Goal: Task Accomplishment & Management: Use online tool/utility

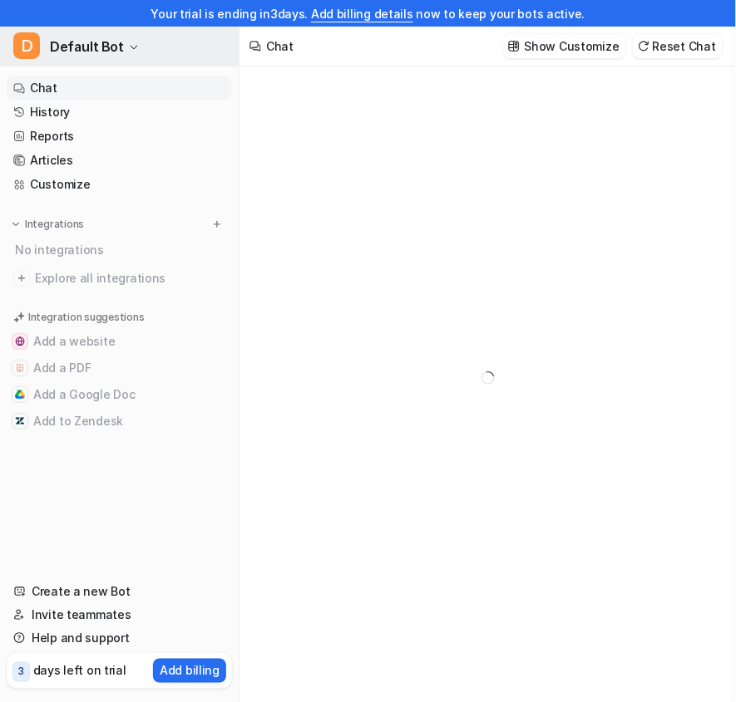
type textarea "**********"
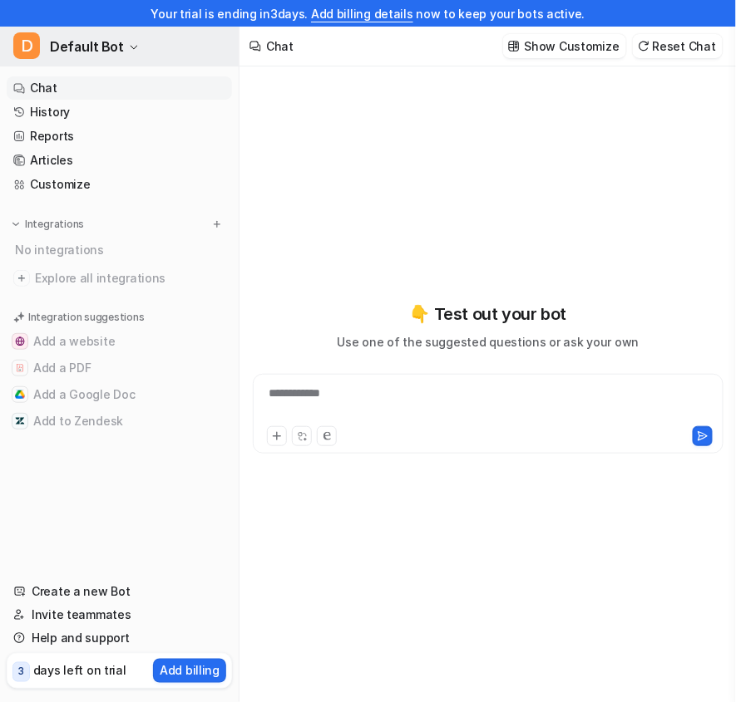
click at [110, 41] on span "Default Bot" at bounding box center [87, 46] width 74 height 23
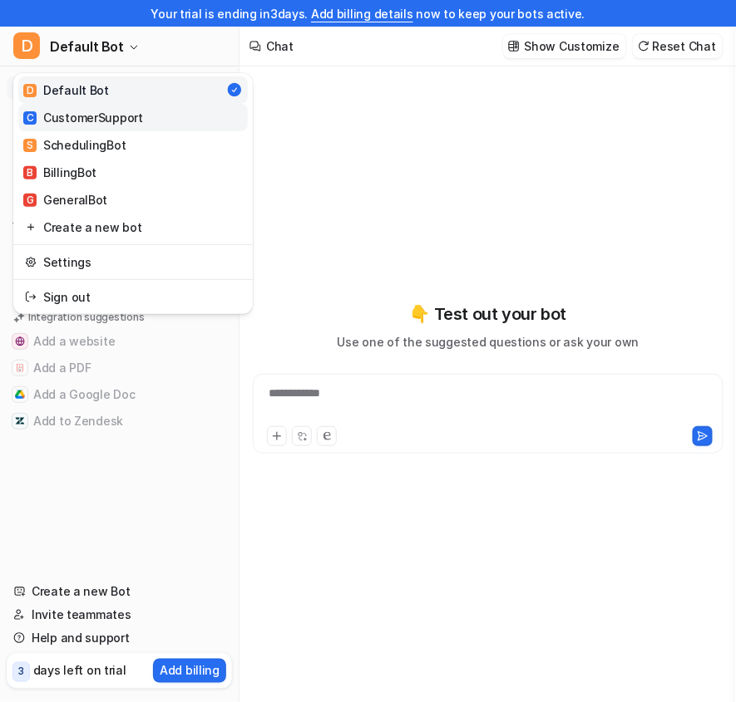
click at [120, 119] on div "C CustomerSupport" at bounding box center [83, 117] width 120 height 17
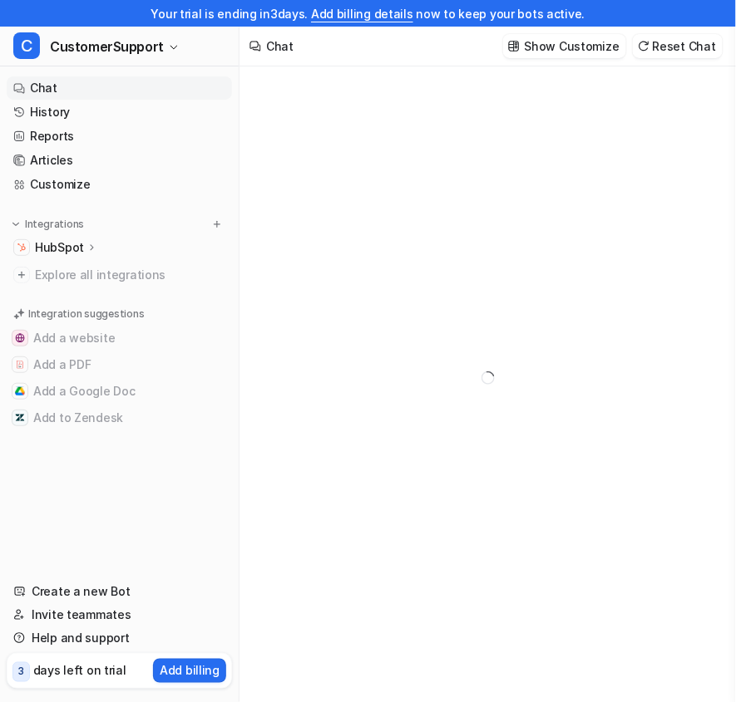
type textarea "**********"
click at [86, 244] on icon at bounding box center [92, 247] width 12 height 12
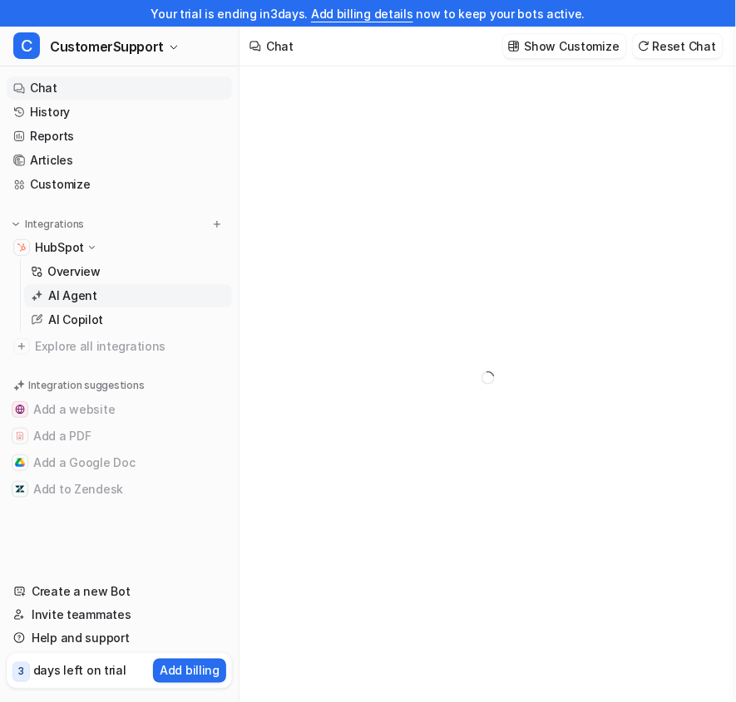
click at [86, 291] on p "AI Agent" at bounding box center [72, 296] width 49 height 17
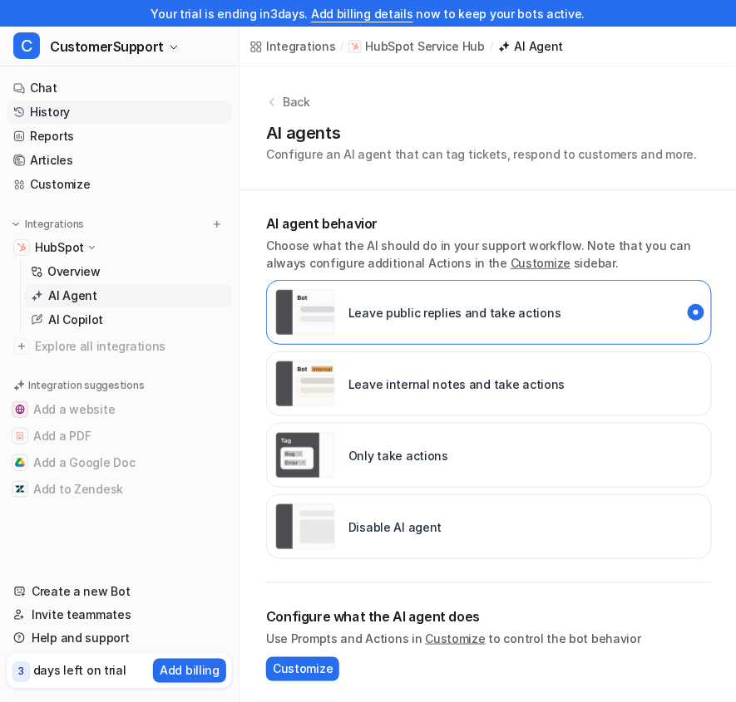
click at [112, 113] on link "History" at bounding box center [119, 112] width 225 height 23
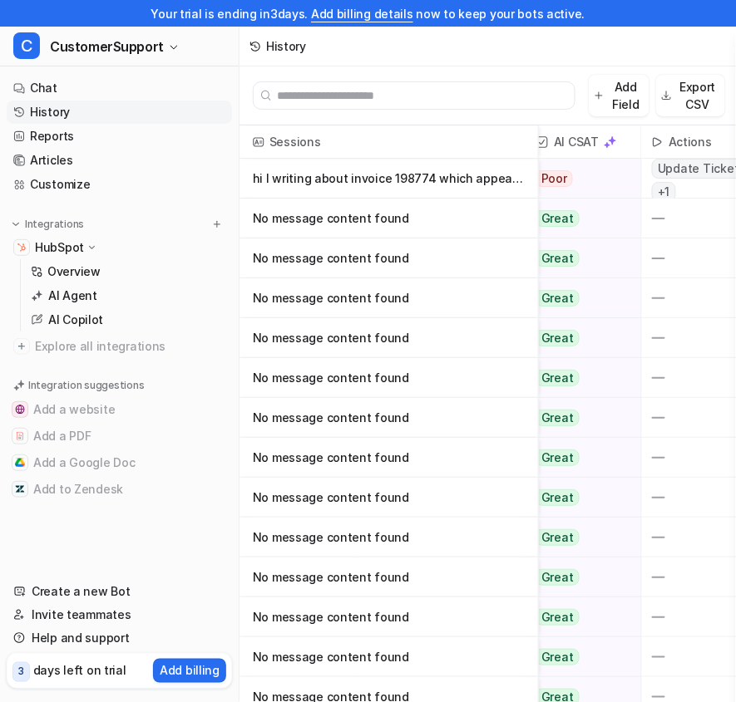
scroll to position [0, 336]
click at [376, 258] on p "No message content found" at bounding box center [389, 259] width 272 height 40
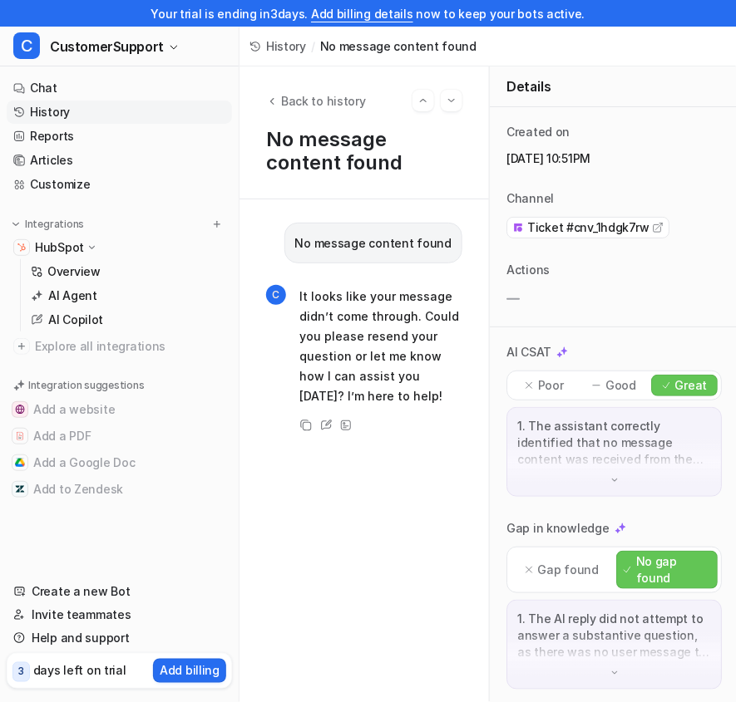
scroll to position [155, 0]
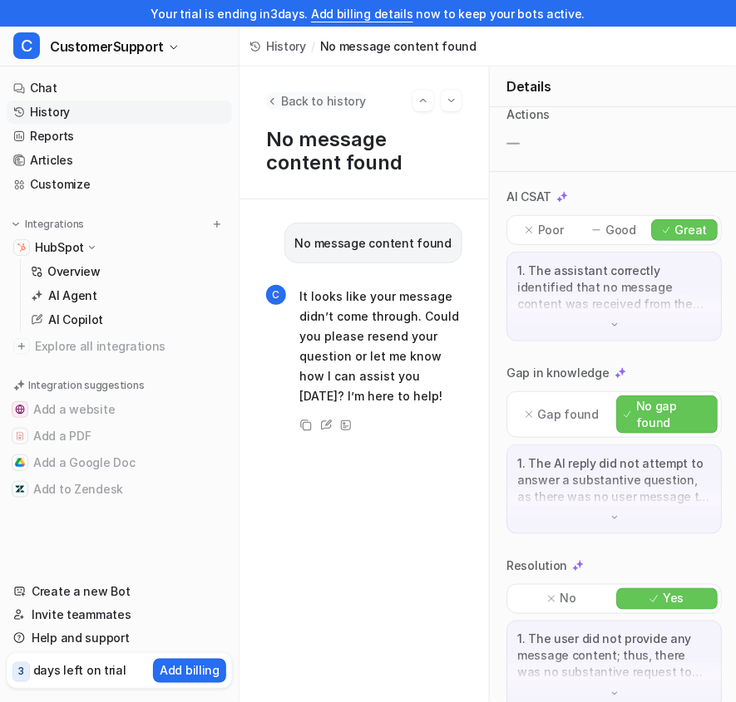
click at [276, 104] on icon "Back to history" at bounding box center [272, 101] width 12 height 12
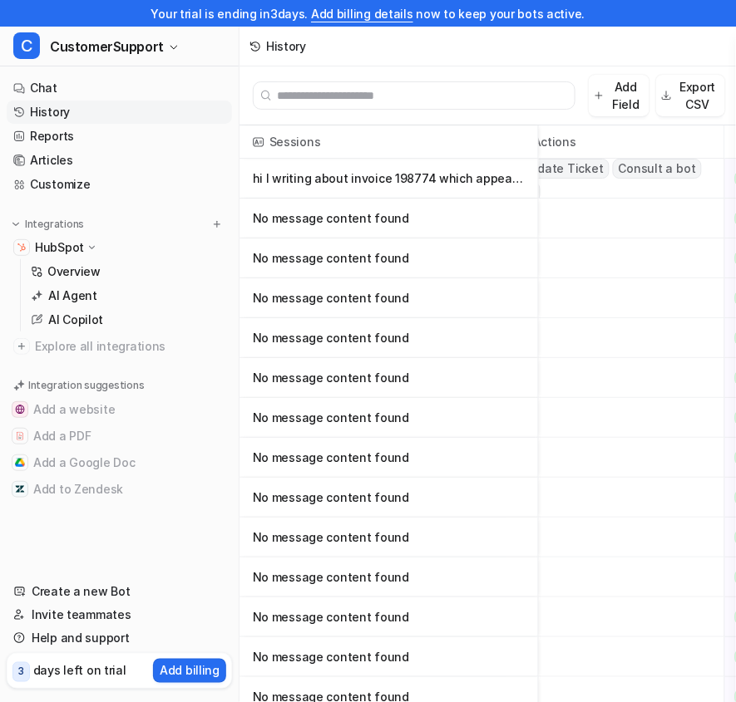
scroll to position [0, 474]
click at [490, 181] on p "hi I writing about invoice 198774 which appears to be in the wrong amount. Plea" at bounding box center [389, 179] width 272 height 40
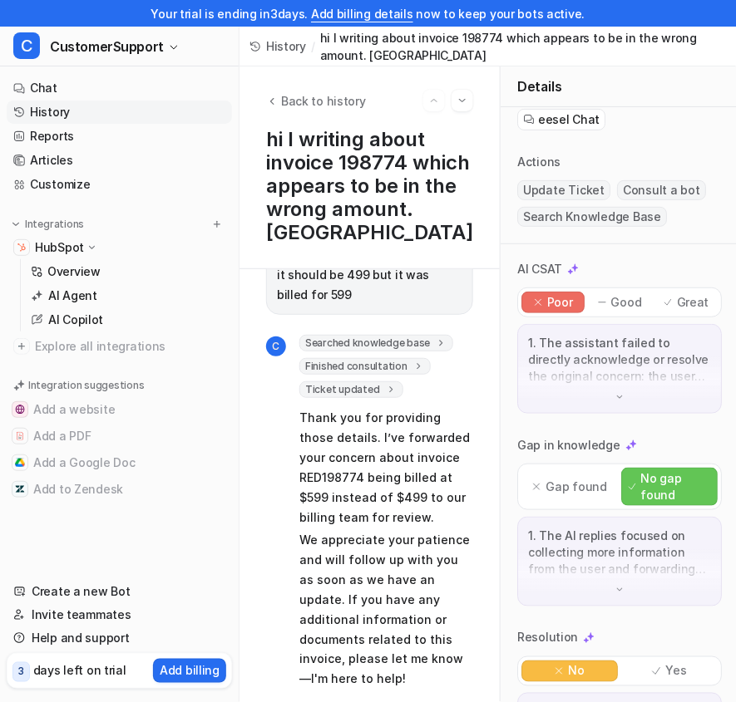
scroll to position [987, 0]
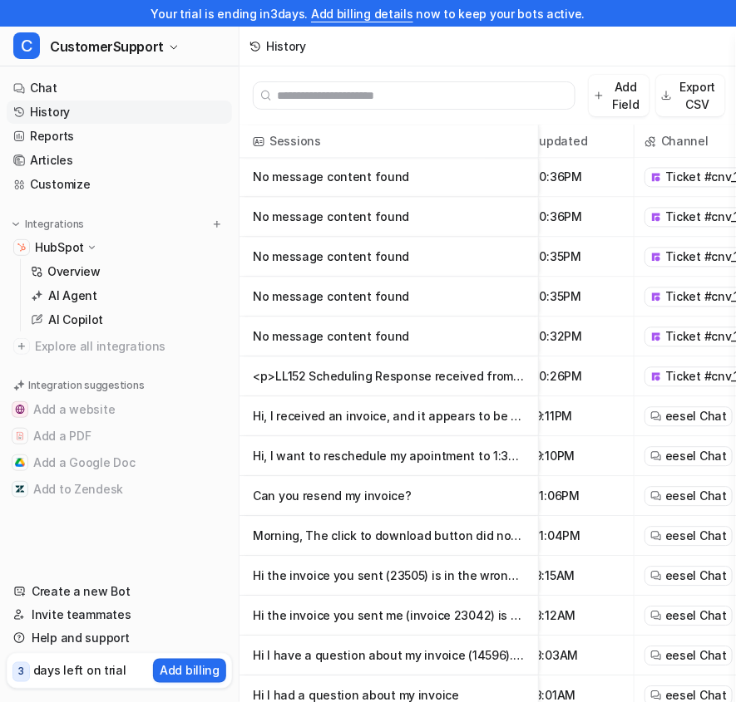
scroll to position [714, 54]
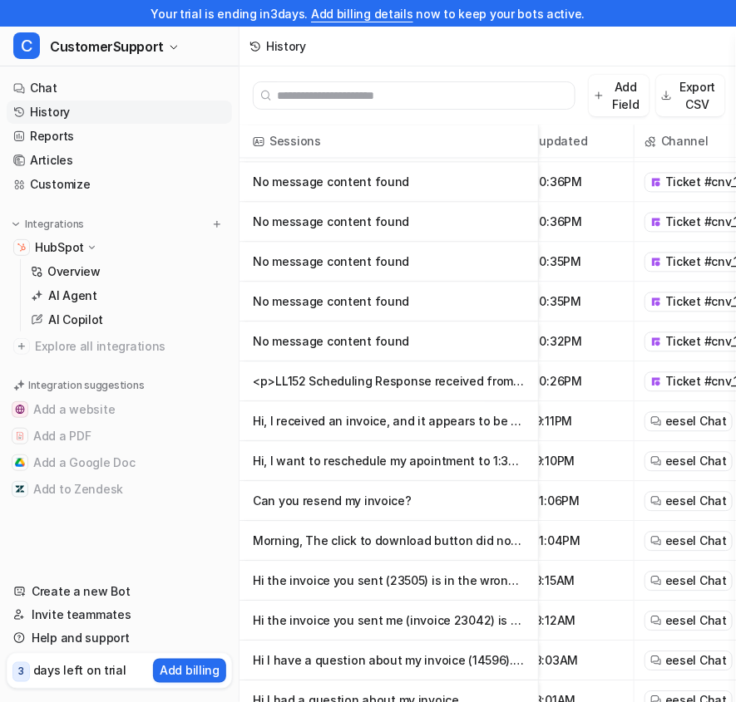
click at [423, 378] on p "<p>LL152 Scheduling Response received from&nbsp;</p>" at bounding box center [389, 382] width 272 height 40
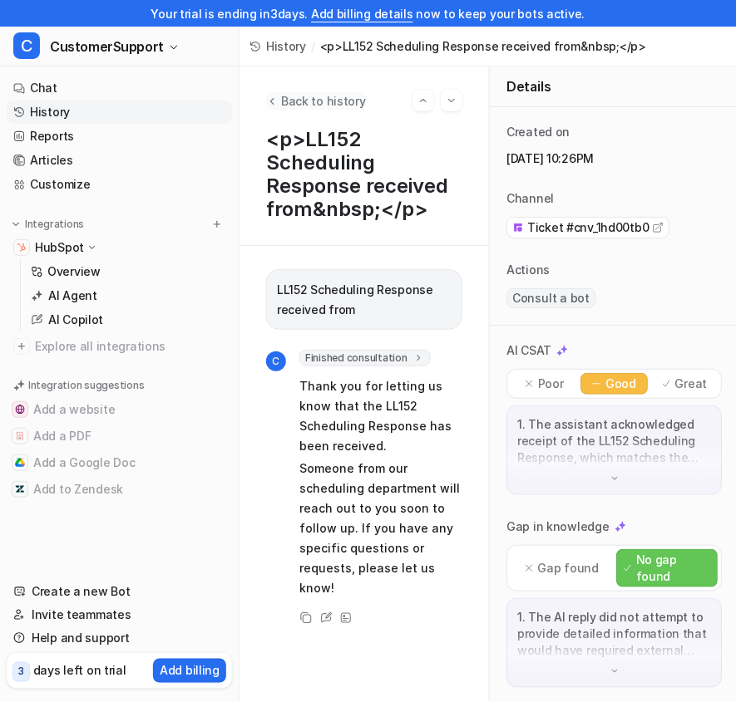
click at [282, 98] on span "Back to history" at bounding box center [323, 100] width 85 height 17
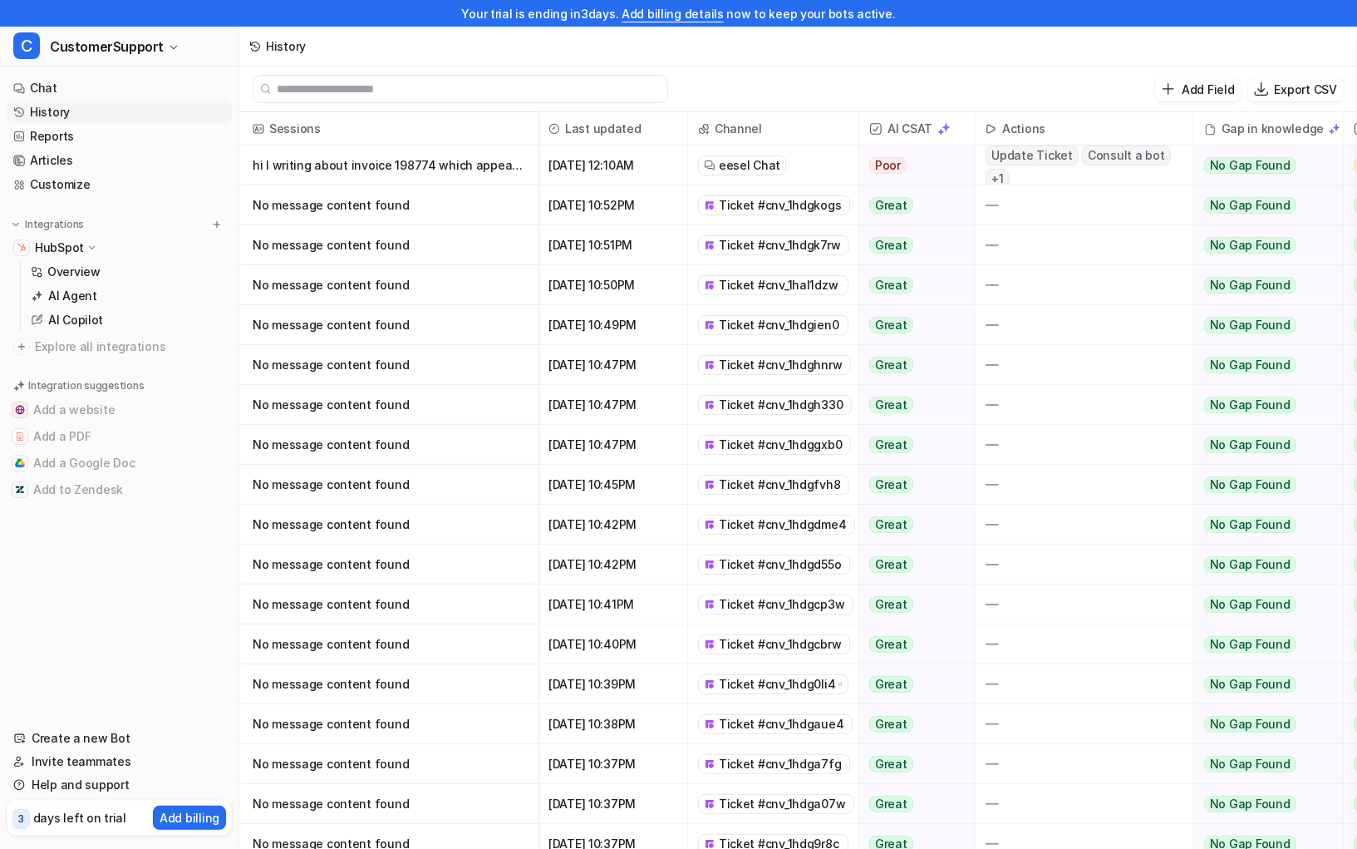
click at [410, 331] on p "No message content found" at bounding box center [389, 325] width 272 height 40
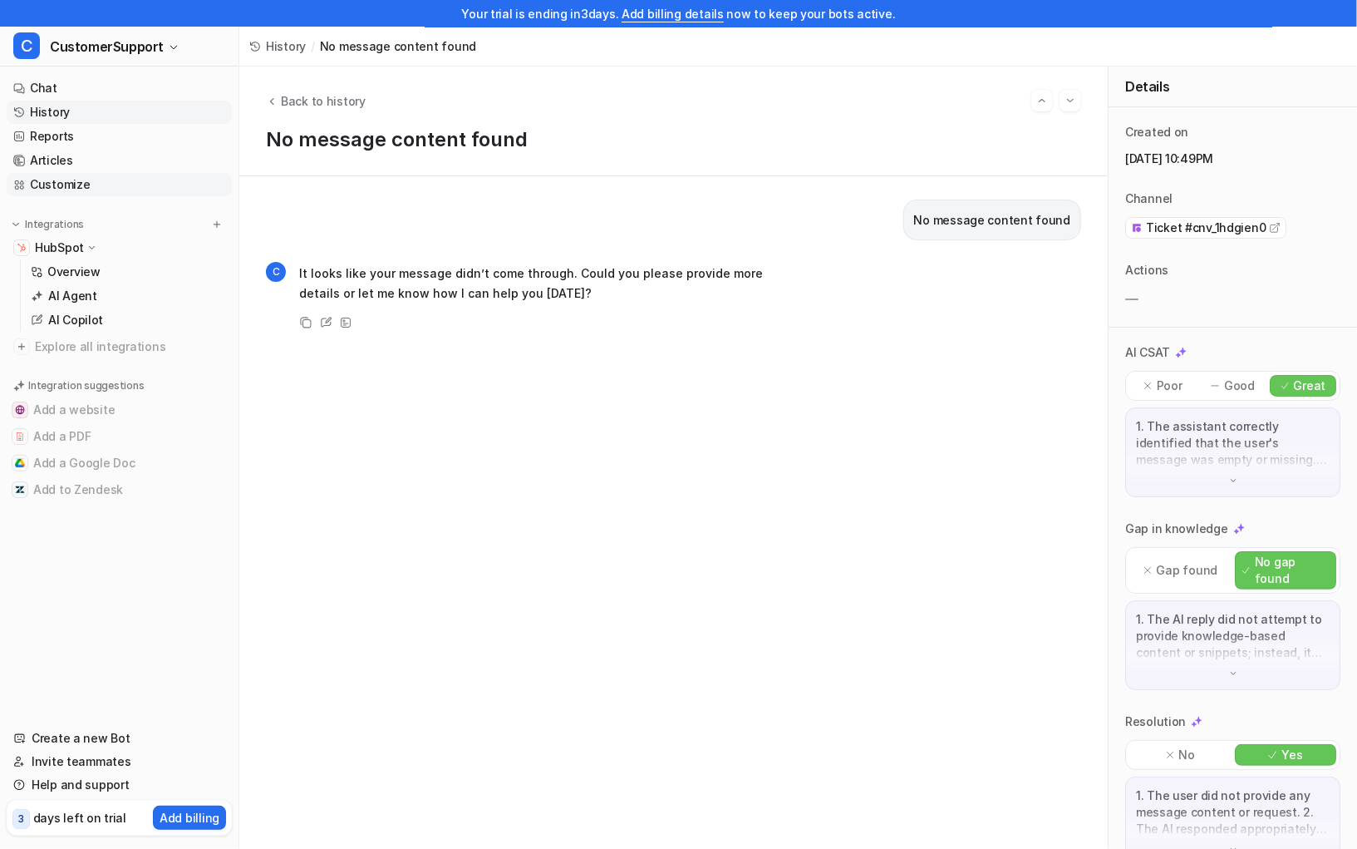
click at [93, 185] on link "Customize" at bounding box center [119, 184] width 225 height 23
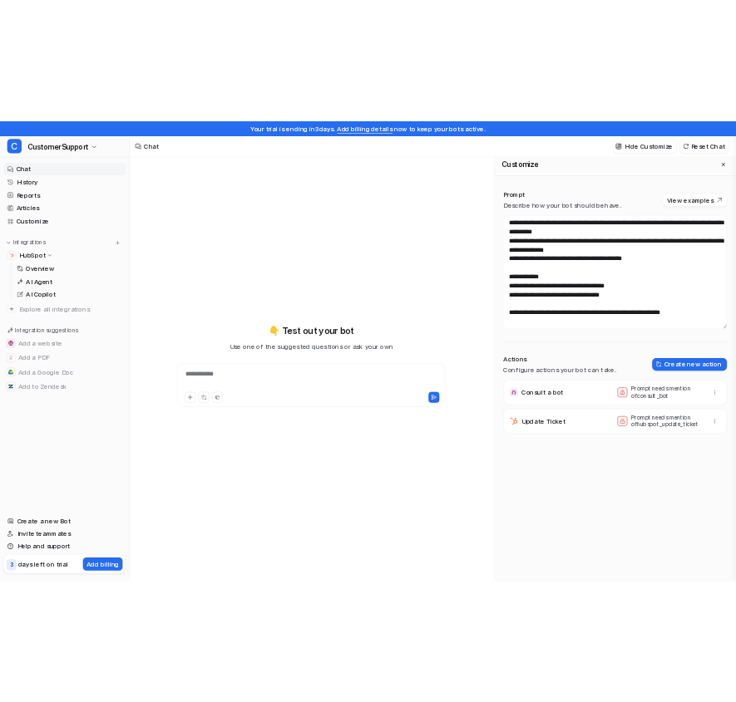
scroll to position [948, 0]
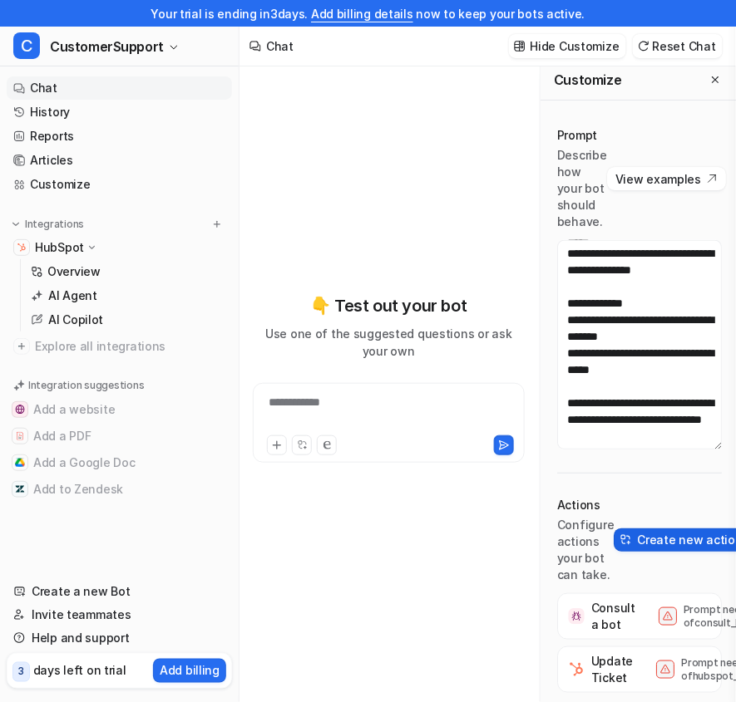
click at [624, 538] on img at bounding box center [626, 540] width 12 height 12
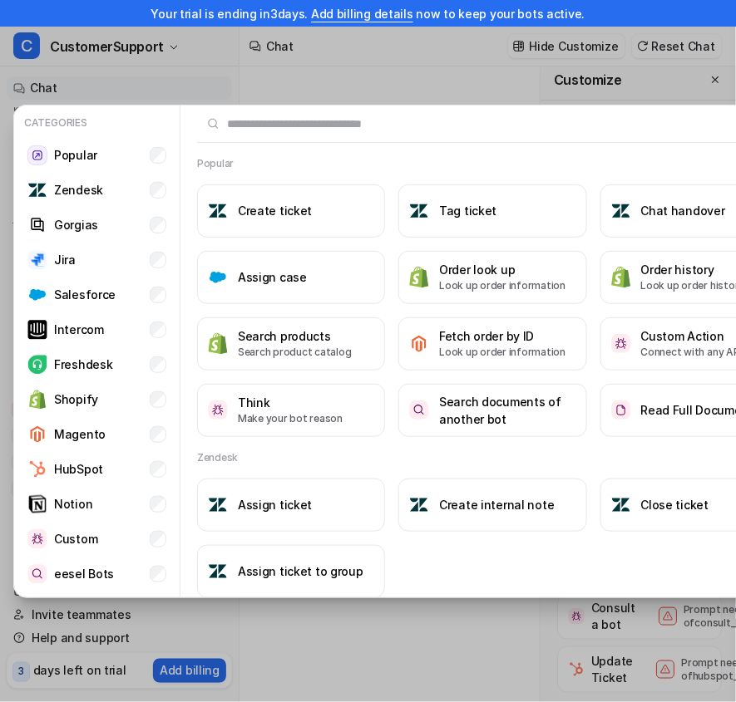
scroll to position [0, 15]
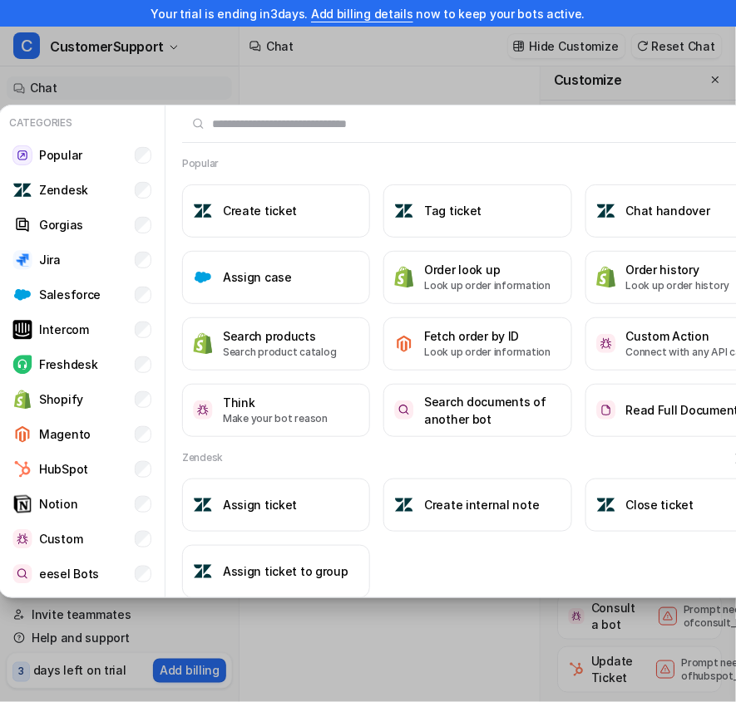
click at [251, 127] on input "text" at bounding box center [468, 124] width 572 height 37
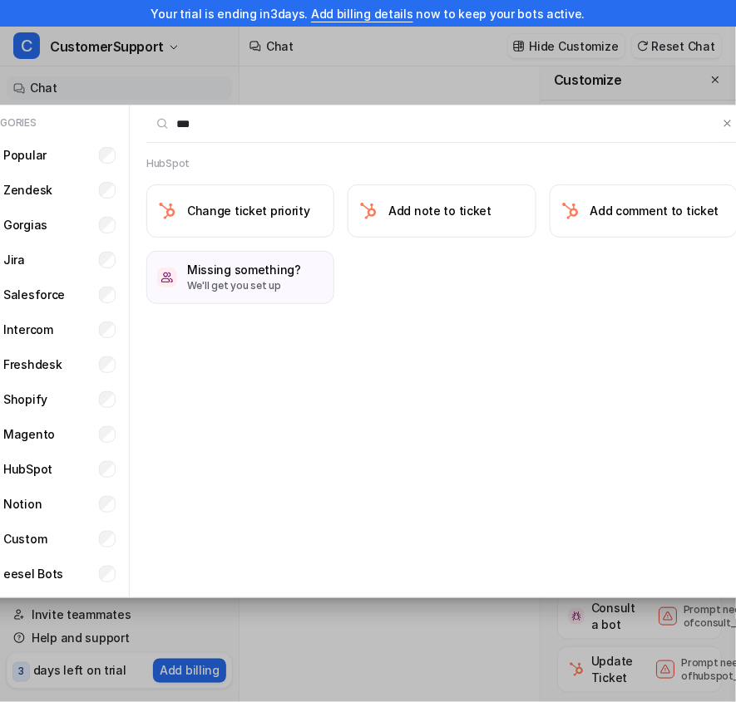
scroll to position [0, 82]
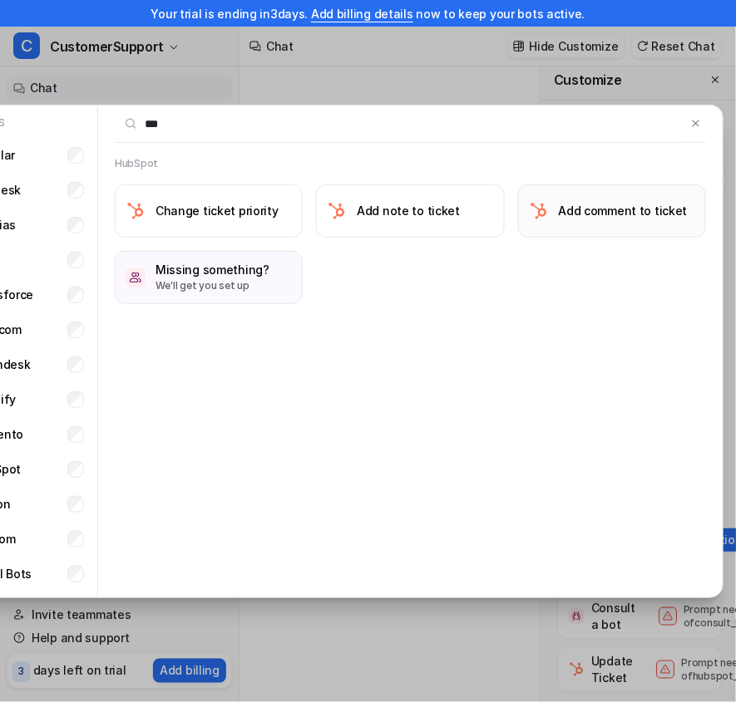
type input "***"
click at [651, 208] on h3 "Add comment to ticket" at bounding box center [623, 210] width 129 height 17
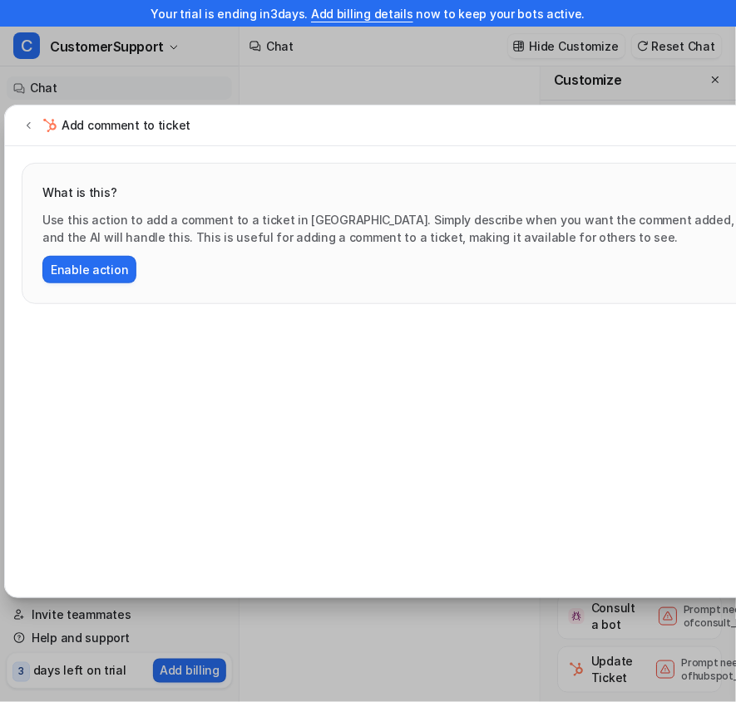
scroll to position [0, 0]
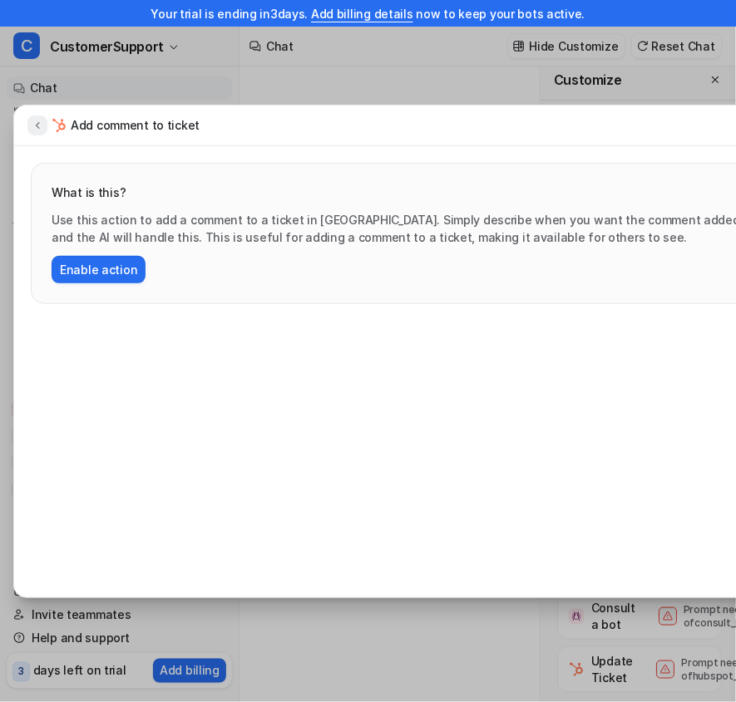
click at [42, 124] on icon at bounding box center [38, 125] width 12 height 12
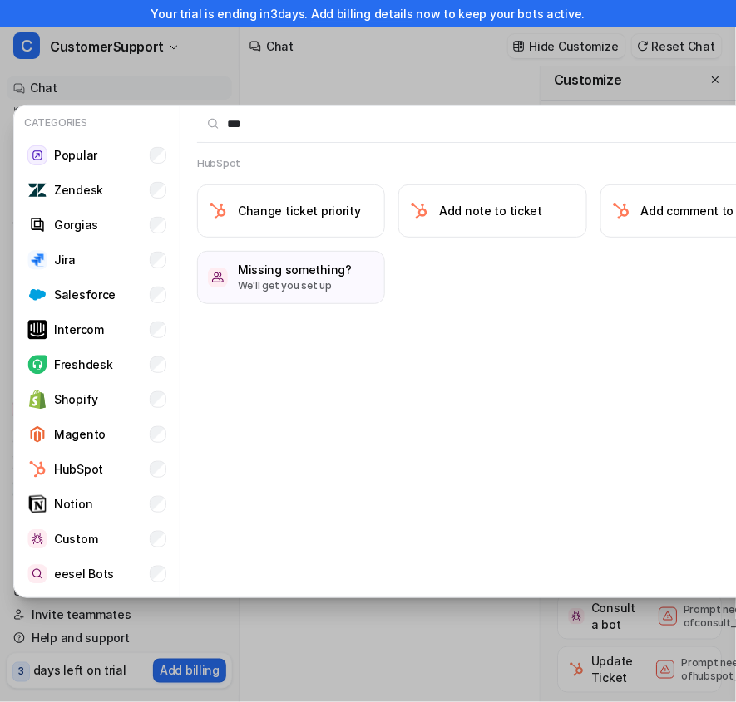
scroll to position [0, 32]
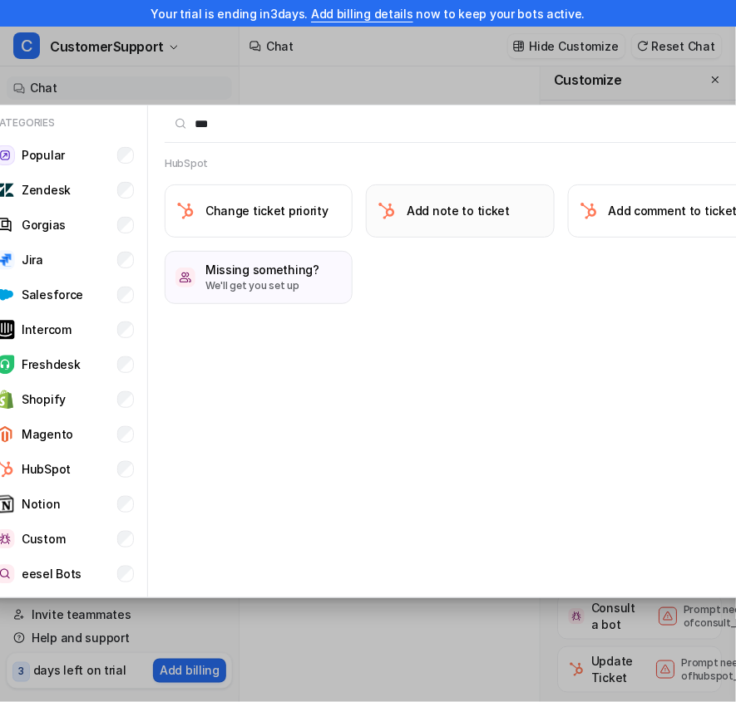
click at [421, 209] on h3 "Add note to ticket" at bounding box center [457, 210] width 103 height 17
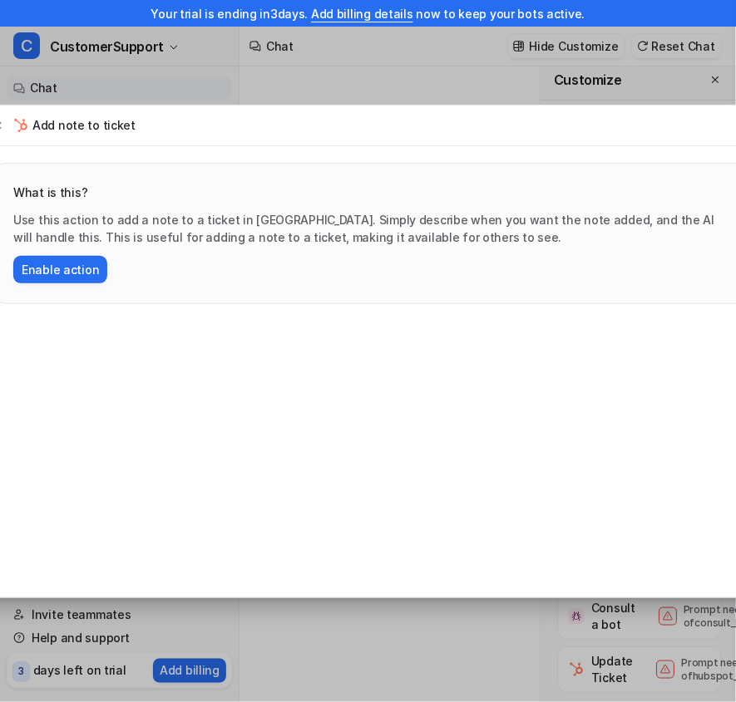
scroll to position [0, 0]
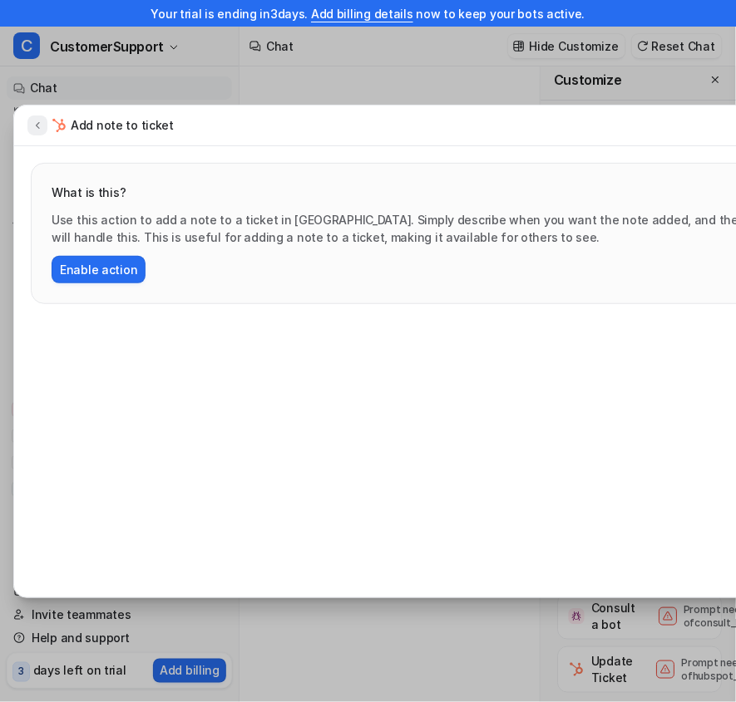
click at [32, 127] on icon at bounding box center [38, 125] width 12 height 12
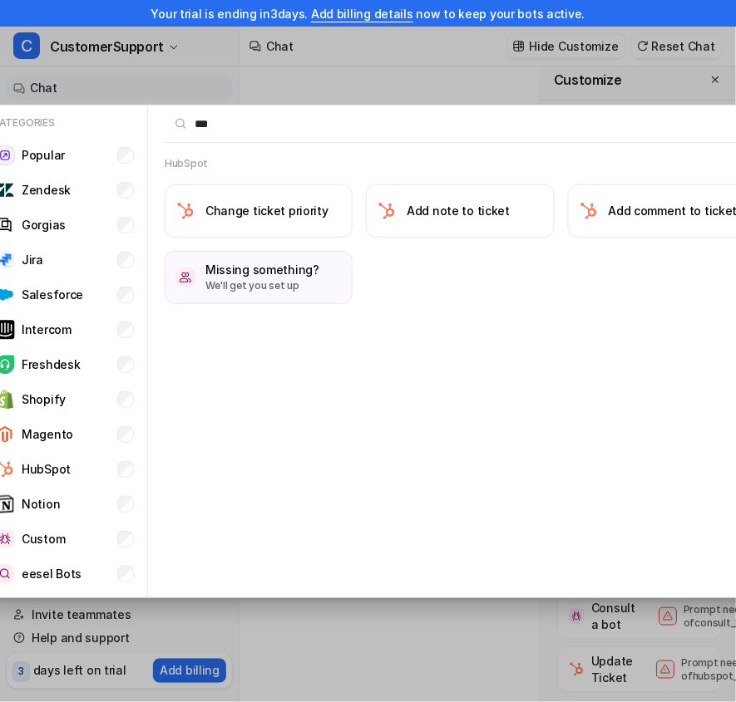
click at [156, 69] on div "Categories Popular Zendesk Gorgias Jira Salesforce Intercom Freshdesk Shopify M…" at bounding box center [377, 351] width 819 height 702
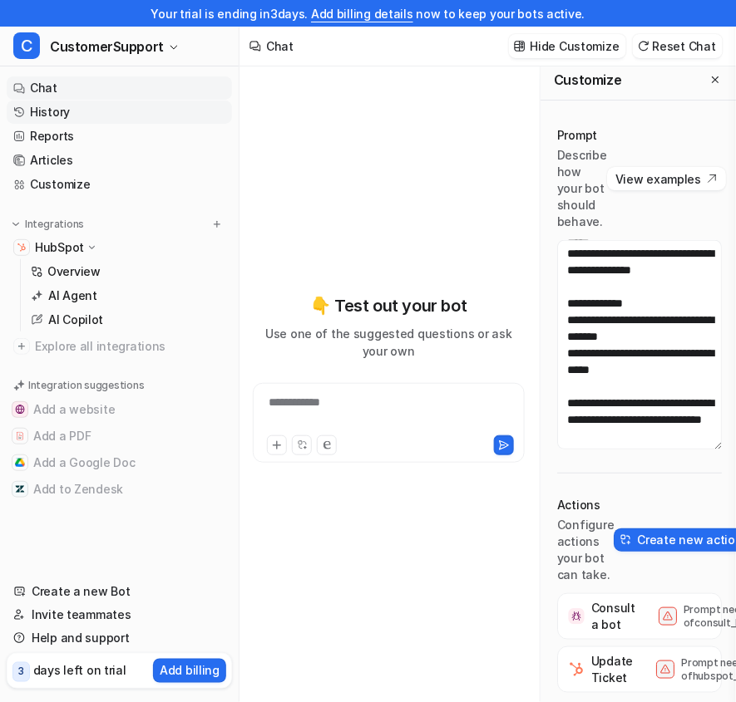
click at [74, 109] on link "History" at bounding box center [119, 112] width 225 height 23
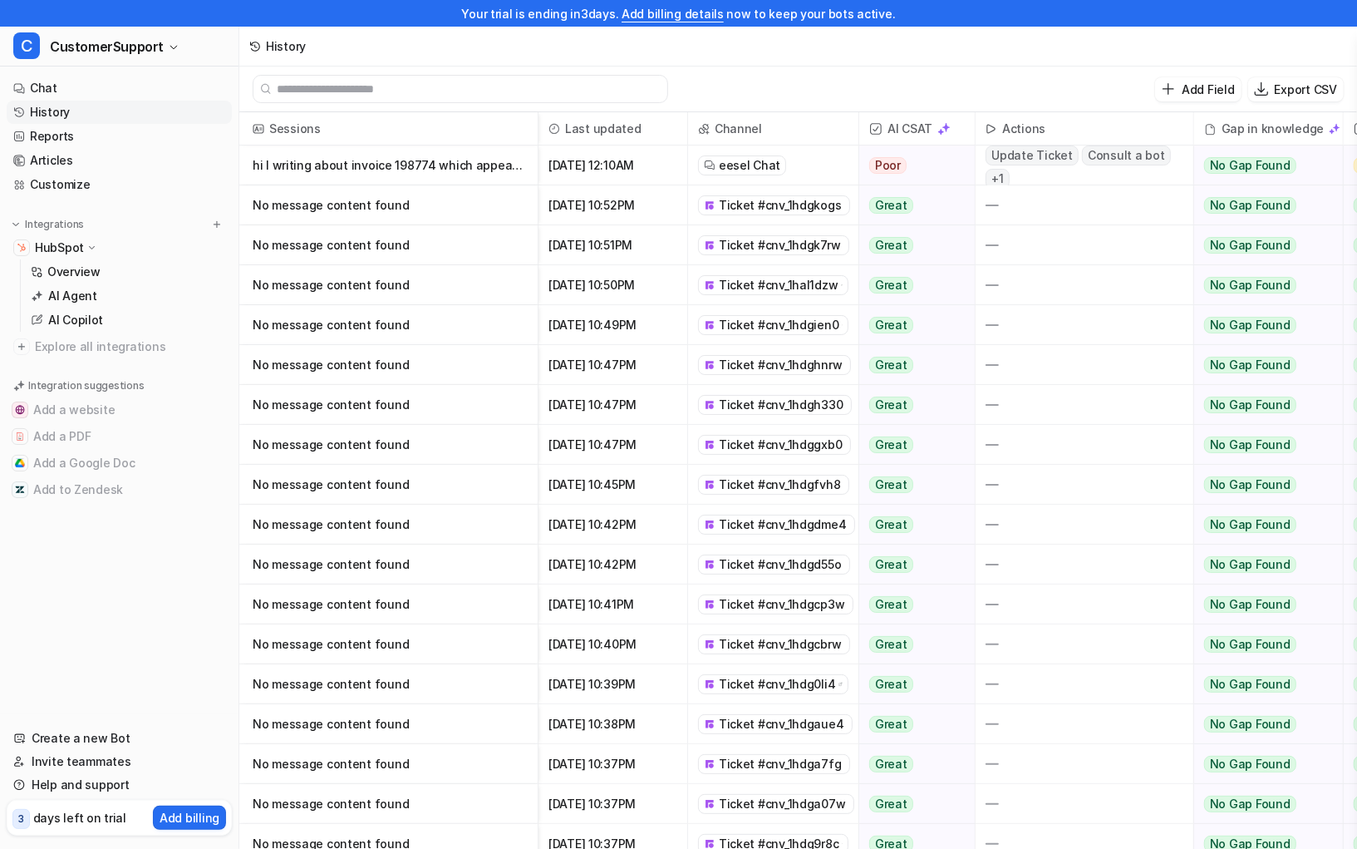
click at [735, 162] on span "Update Ticket" at bounding box center [1032, 155] width 93 height 20
click at [735, 165] on span "Update Ticket" at bounding box center [1032, 155] width 93 height 20
click at [534, 164] on div "hi I writing about invoice 198774 which appears to be in the wrong amount. Plea" at bounding box center [388, 165] width 299 height 40
click at [477, 165] on p "hi I writing about invoice 198774 which appears to be in the wrong amount. Plea" at bounding box center [389, 165] width 272 height 40
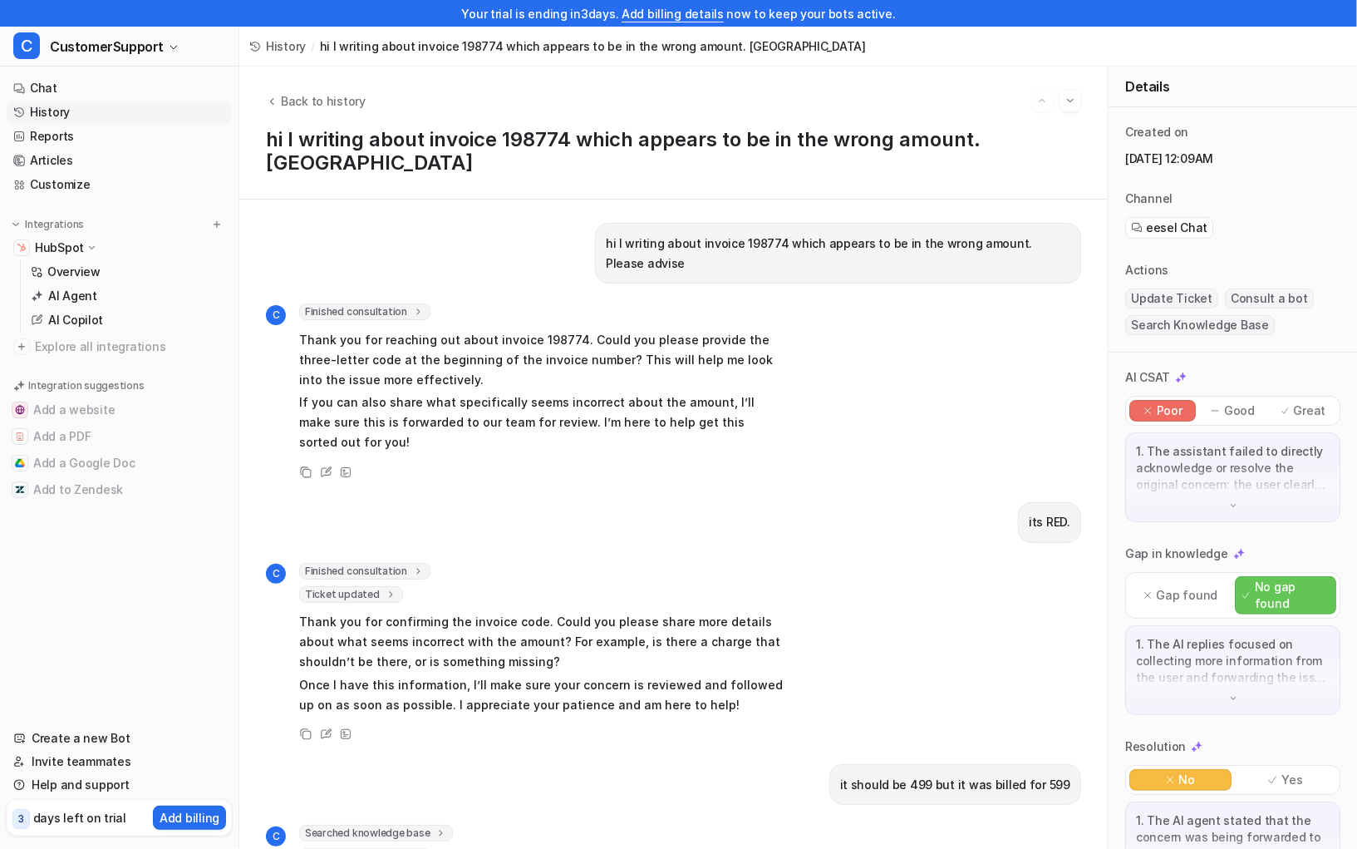
click at [735, 301] on span "Update Ticket" at bounding box center [1171, 298] width 93 height 20
click at [375, 586] on span "Ticket updated" at bounding box center [351, 594] width 104 height 17
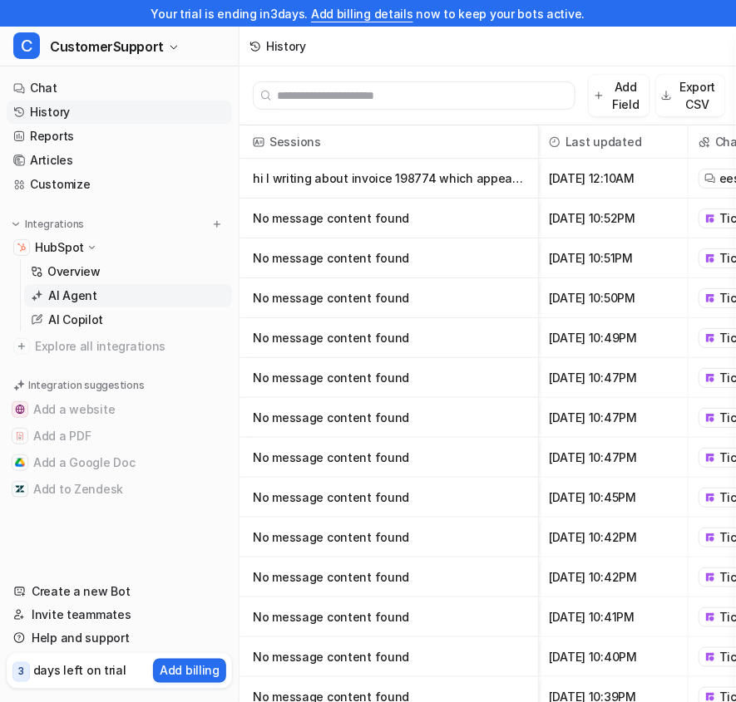
click at [126, 297] on link "AI Agent" at bounding box center [128, 295] width 208 height 23
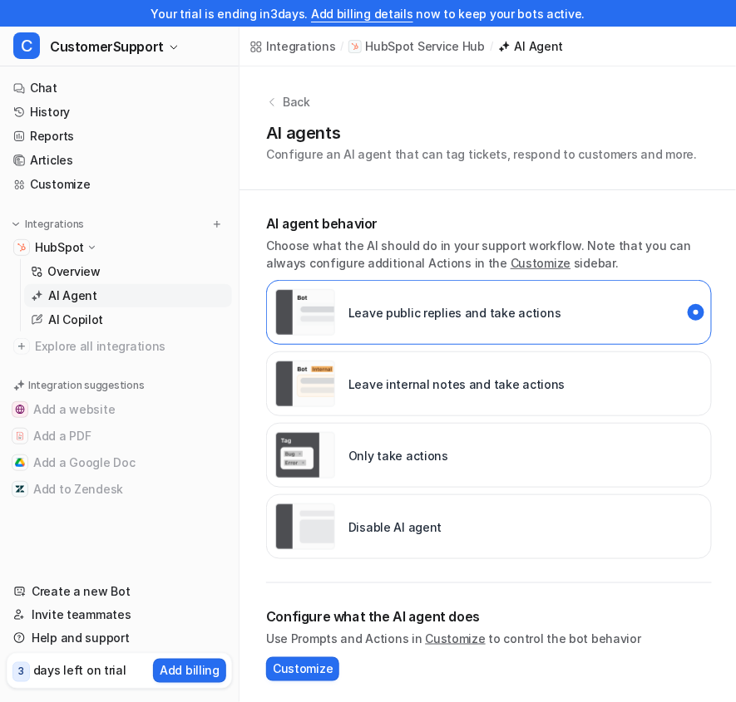
scroll to position [0, 2]
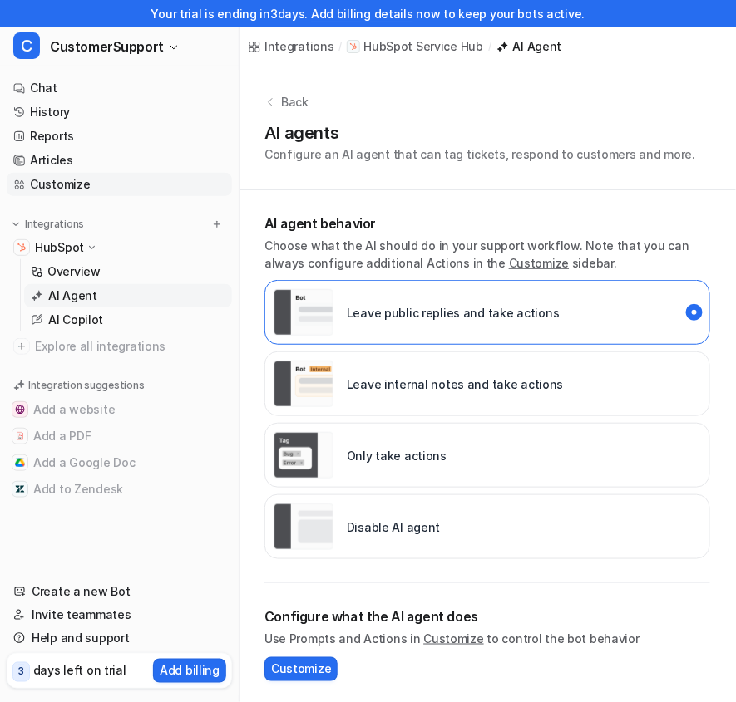
click at [98, 184] on link "Customize" at bounding box center [119, 184] width 225 height 23
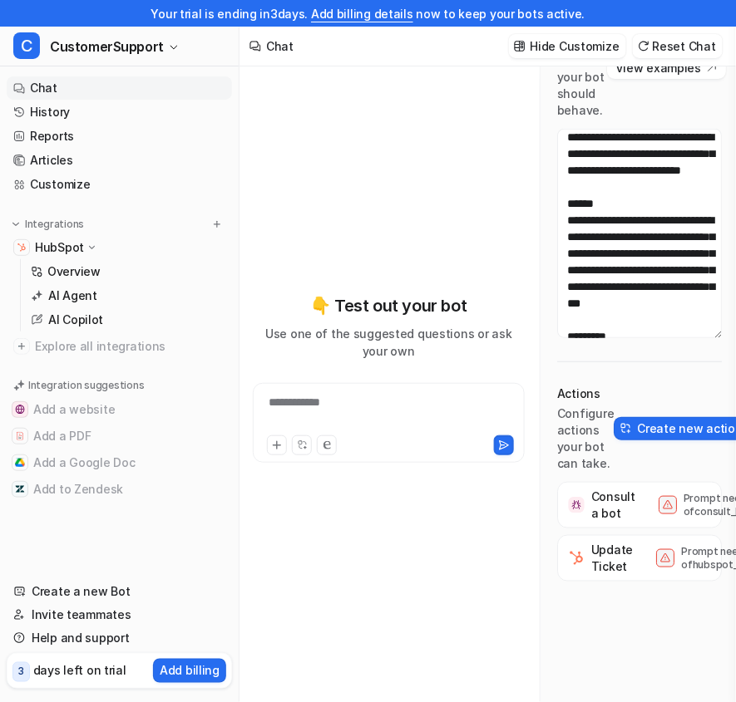
scroll to position [510, 0]
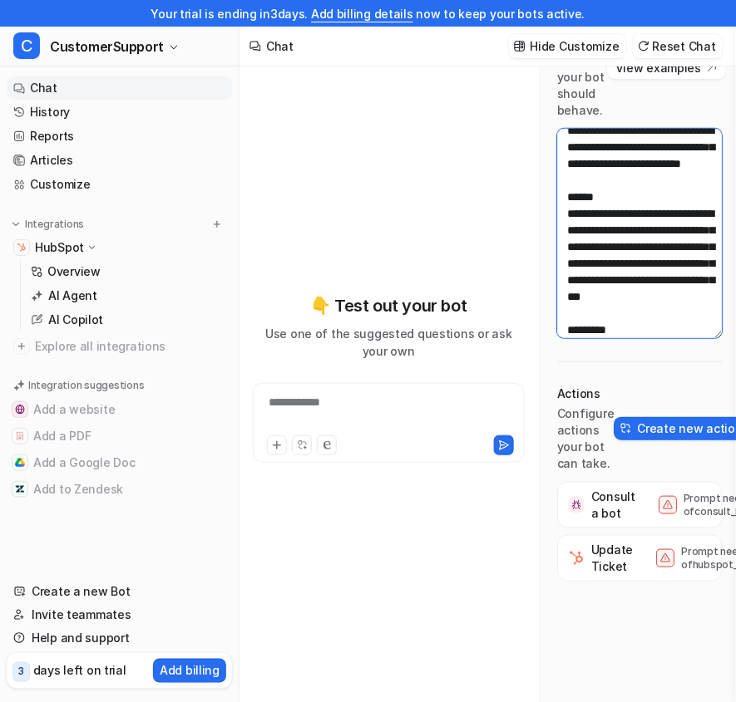
click at [624, 283] on textarea at bounding box center [639, 233] width 165 height 209
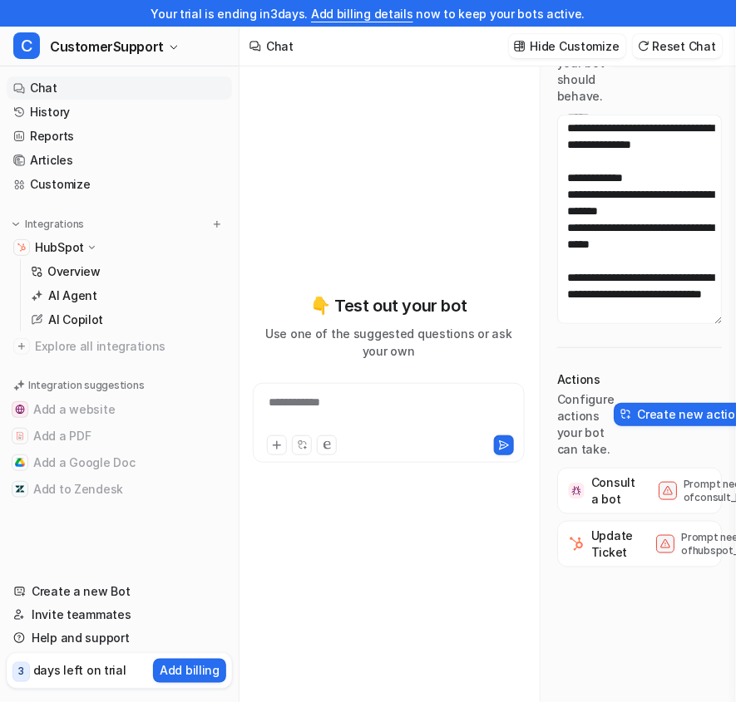
scroll to position [0, 32]
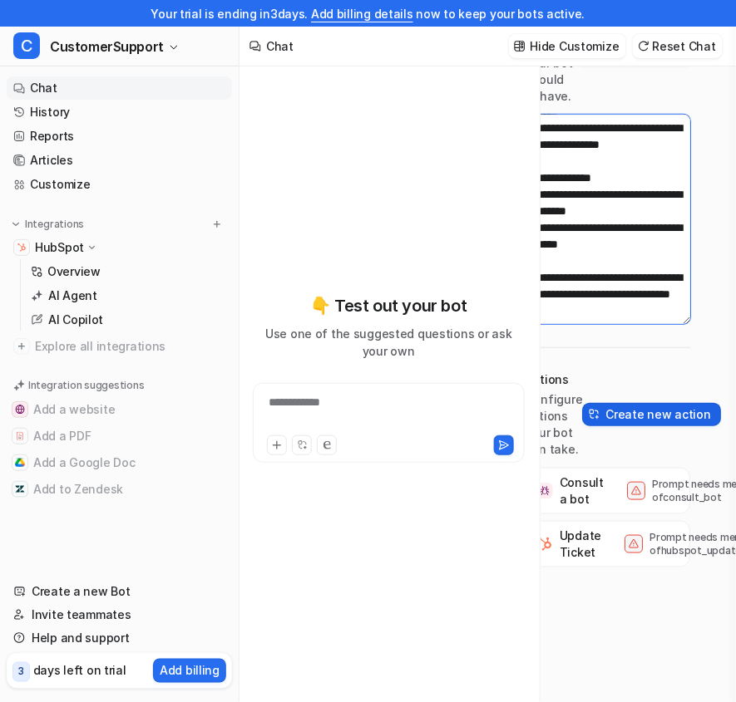
click at [604, 415] on button "Create new action" at bounding box center [651, 414] width 138 height 23
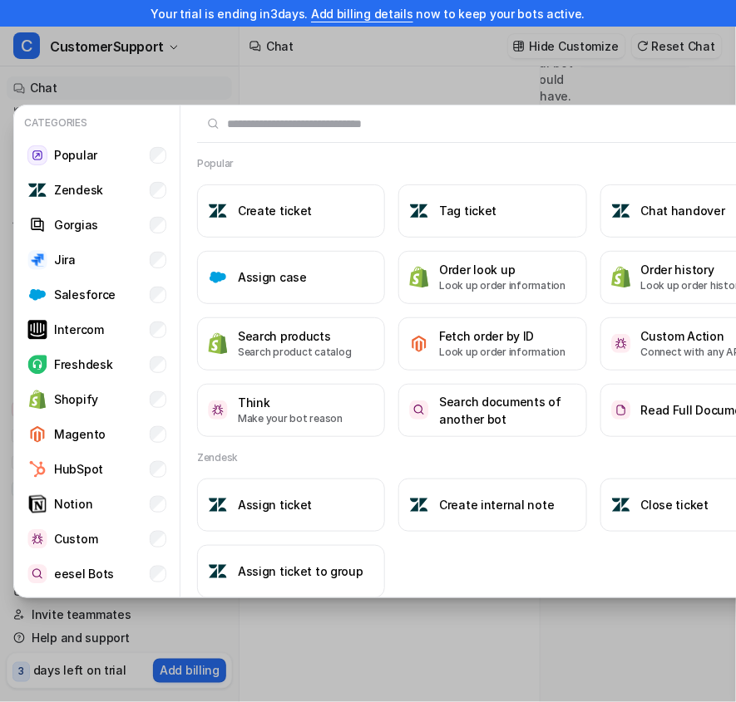
click at [604, 415] on button "Read Full Document" at bounding box center [694, 410] width 188 height 53
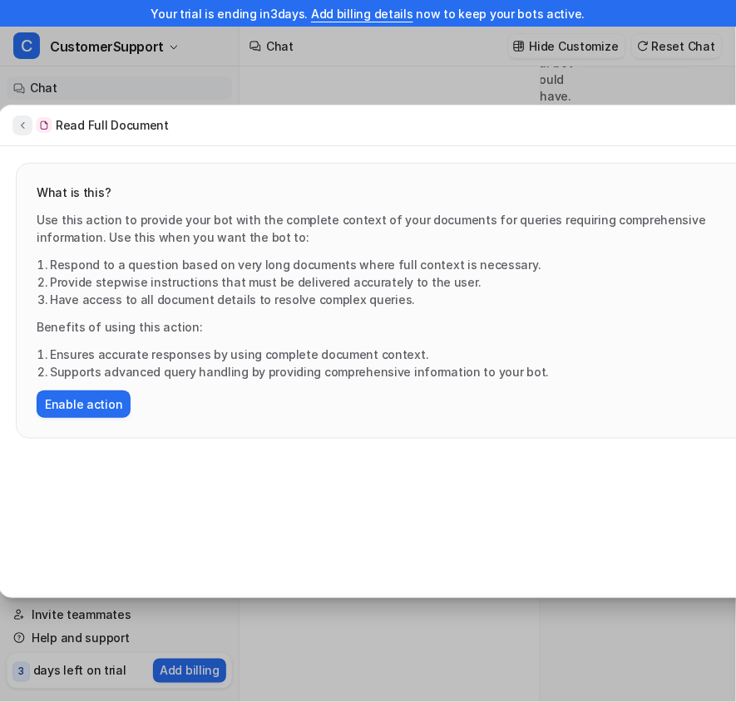
click at [22, 121] on icon at bounding box center [23, 125] width 12 height 12
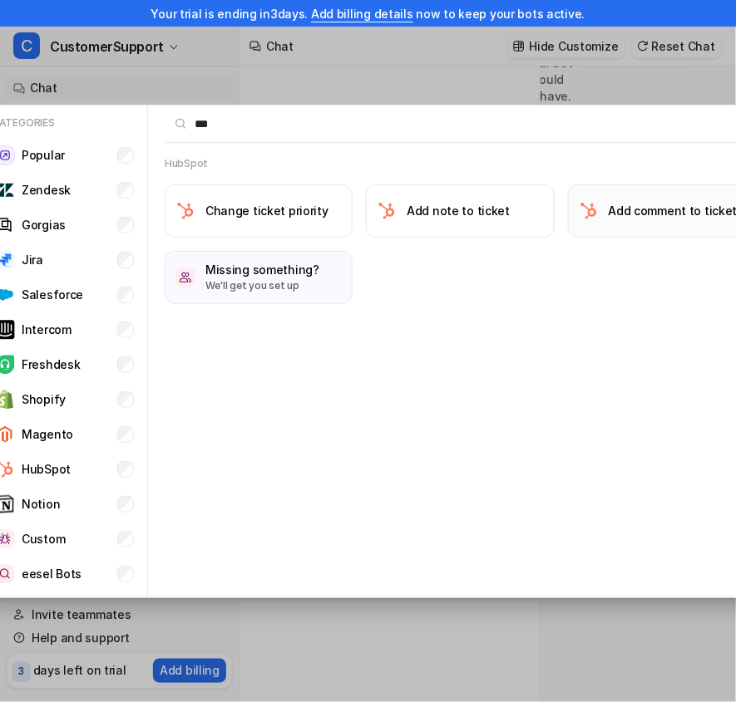
type input "***"
click at [638, 213] on h3 "Add comment to ticket" at bounding box center [672, 210] width 129 height 17
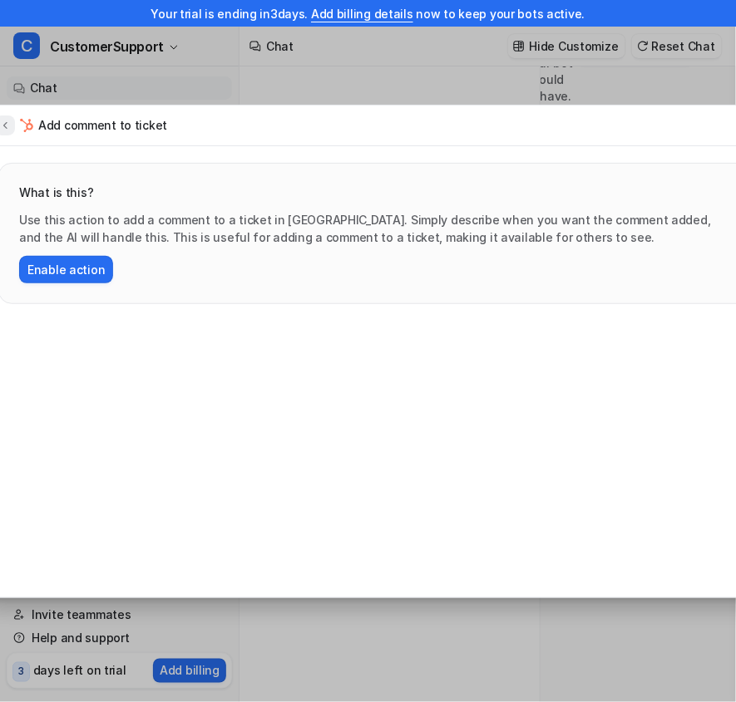
click at [12, 129] on button at bounding box center [5, 126] width 20 height 20
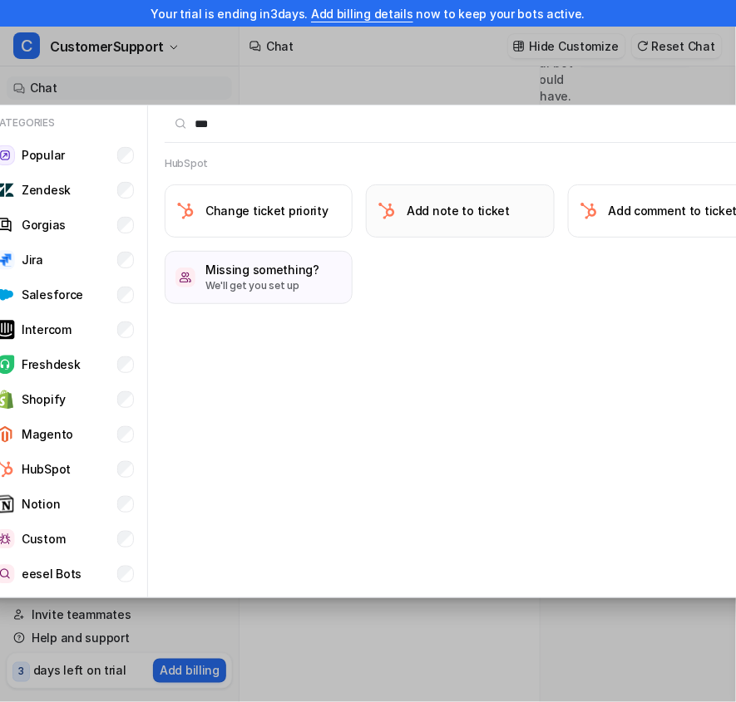
click at [460, 190] on button "Add note to ticket" at bounding box center [460, 211] width 188 height 53
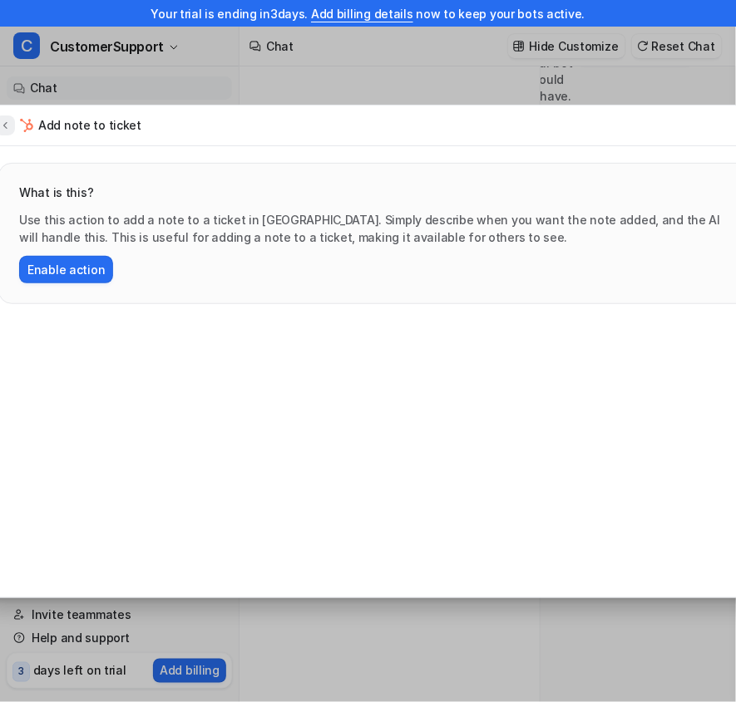
click at [7, 126] on icon at bounding box center [5, 125] width 12 height 12
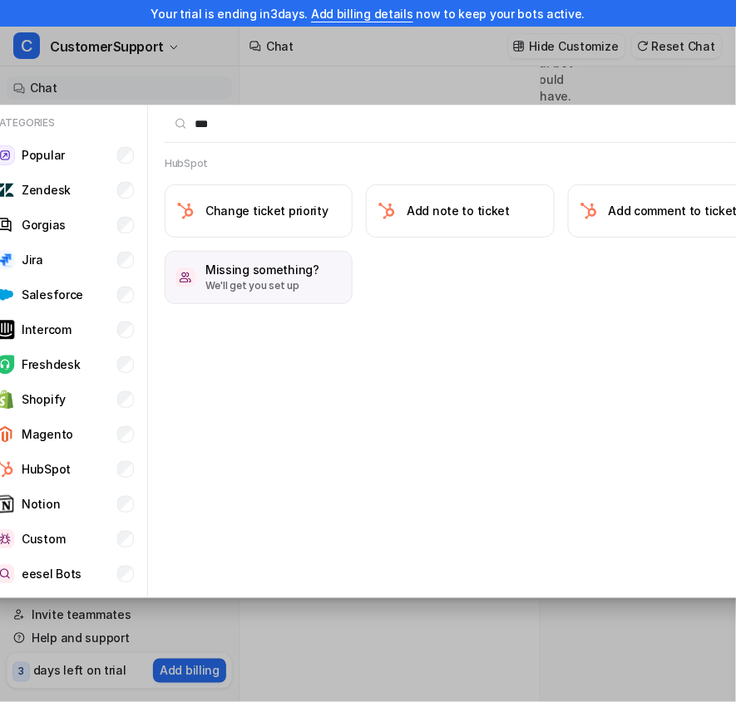
scroll to position [0, 82]
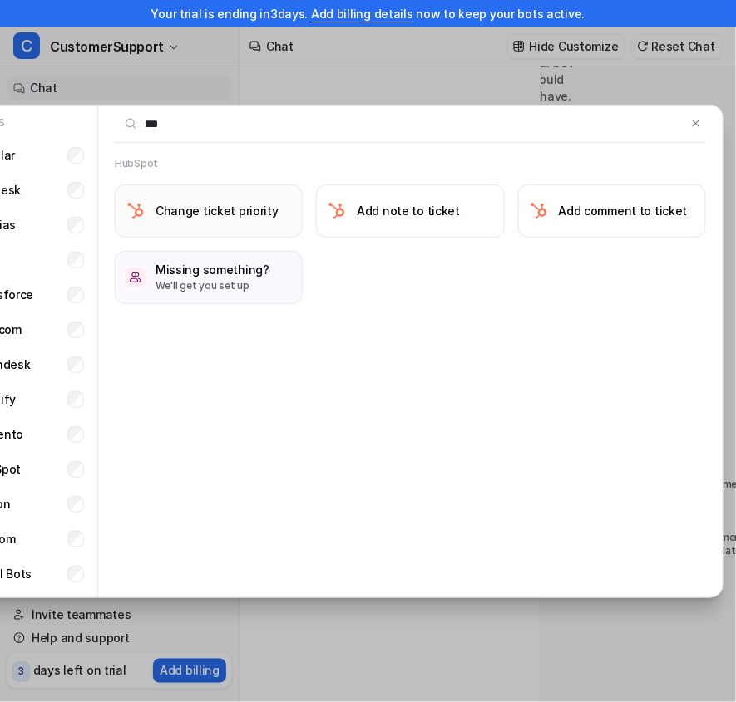
click at [228, 216] on h3 "Change ticket priority" at bounding box center [216, 210] width 123 height 17
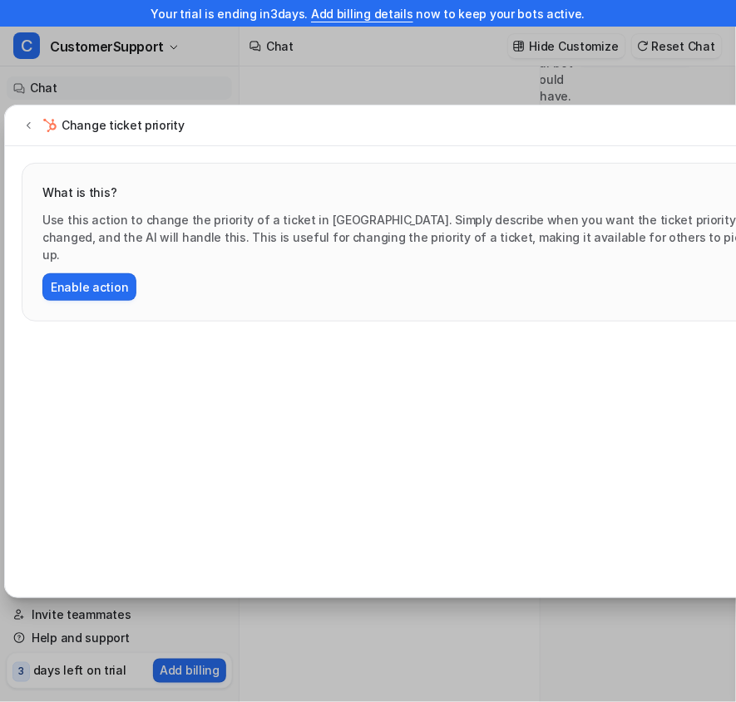
scroll to position [0, 7]
click at [27, 132] on button at bounding box center [31, 126] width 20 height 20
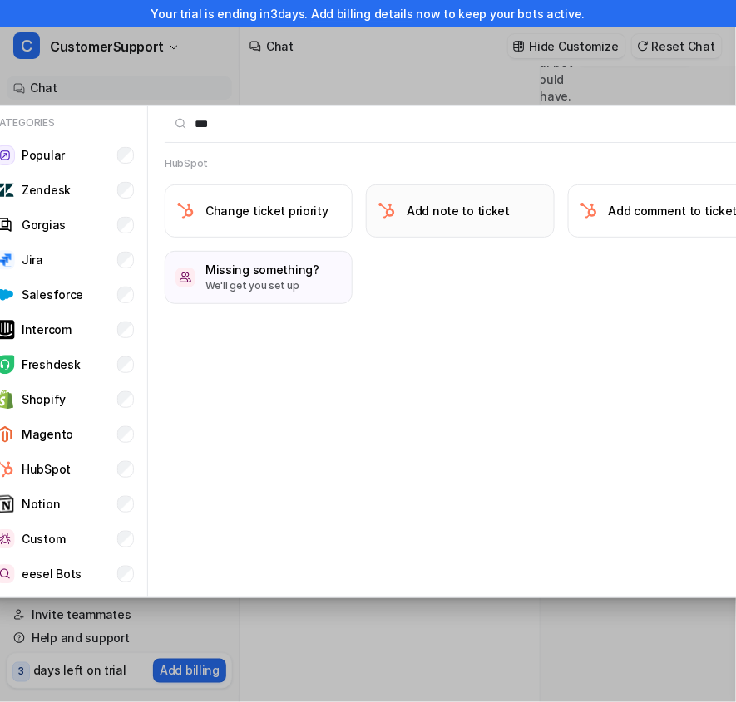
click at [423, 218] on h3 "Add note to ticket" at bounding box center [457, 210] width 103 height 17
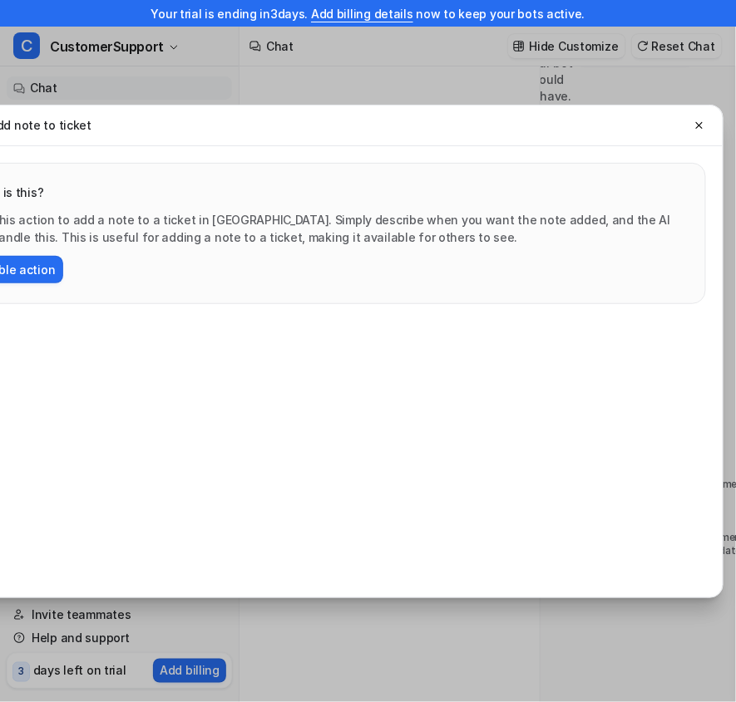
scroll to position [0, 0]
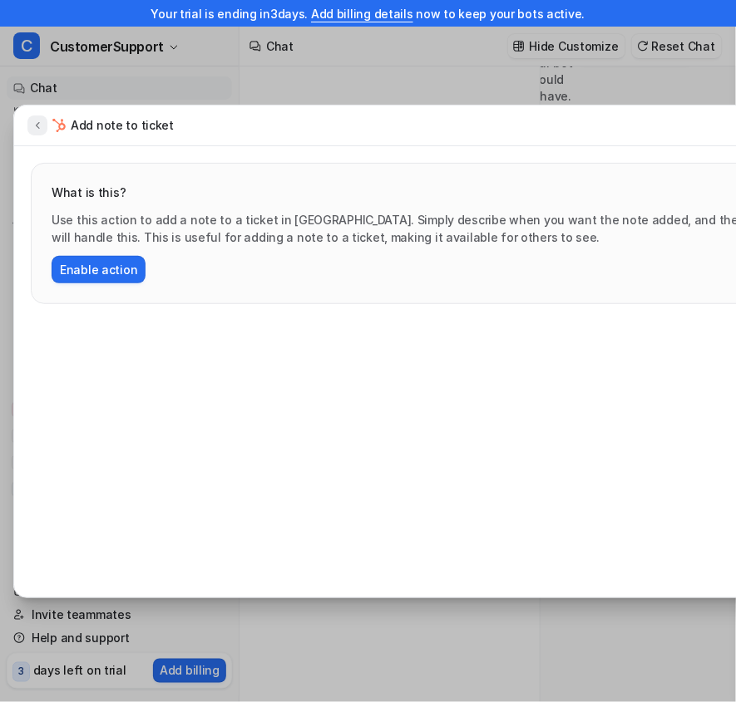
click at [39, 125] on icon at bounding box center [38, 125] width 12 height 12
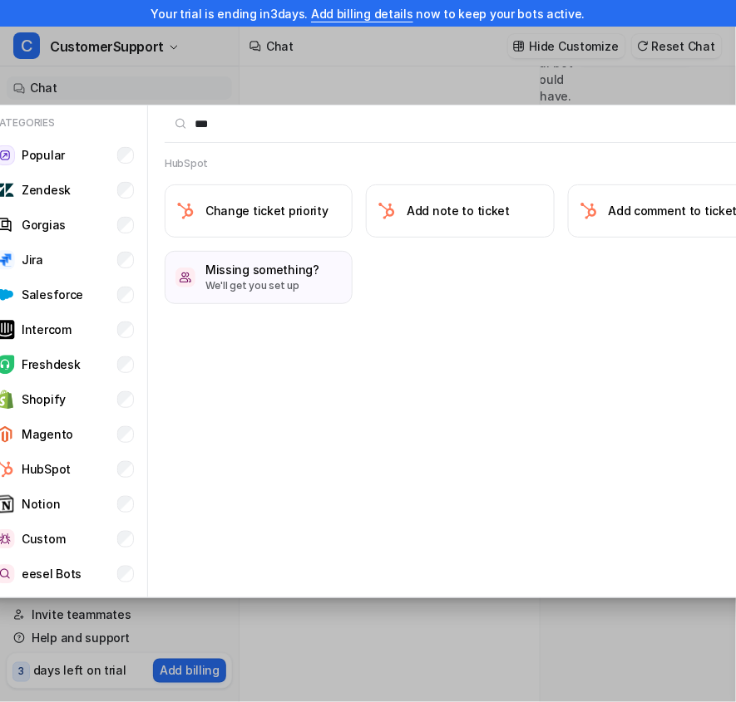
scroll to position [0, 82]
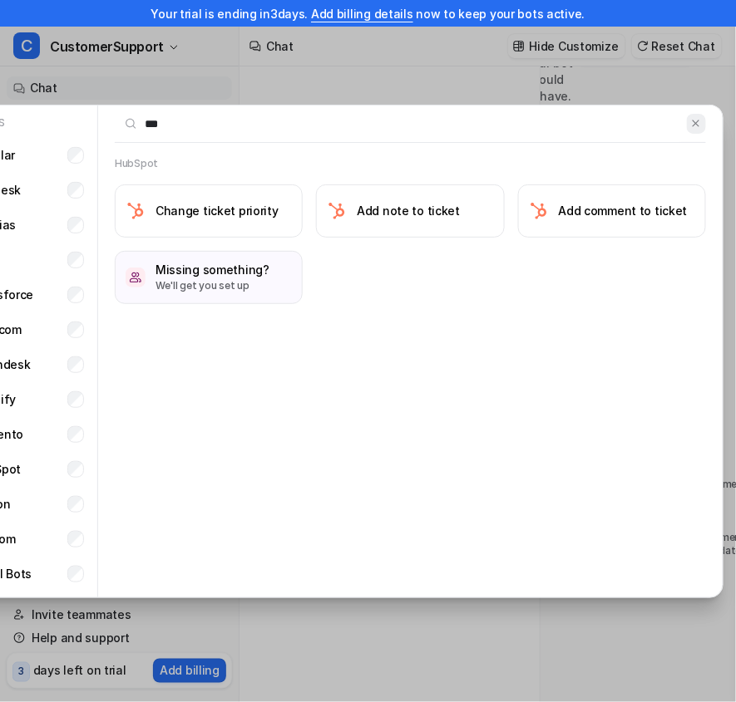
click at [696, 122] on img at bounding box center [696, 123] width 12 height 12
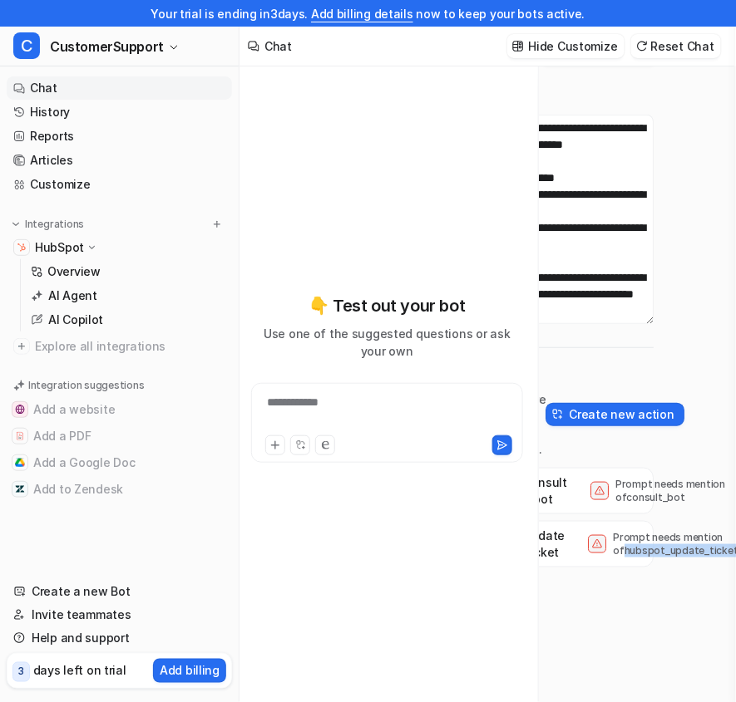
scroll to position [0, 106]
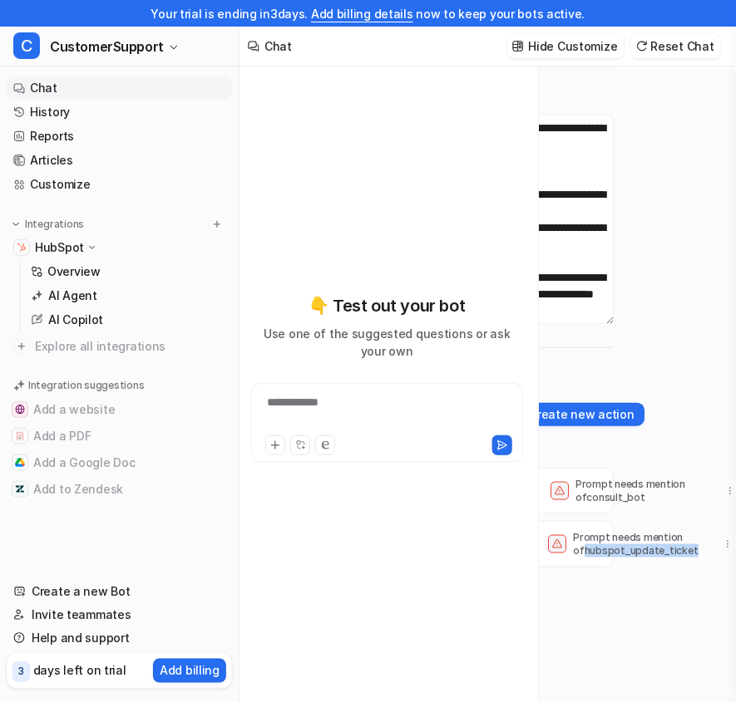
drag, startPoint x: 677, startPoint y: 547, endPoint x: 745, endPoint y: 550, distance: 68.2
click at [734, 550] on html "**********" at bounding box center [366, 351] width 736 height 702
copy main "hubspot_update_ticket"
click at [102, 316] on link "AI Copilot" at bounding box center [128, 319] width 208 height 23
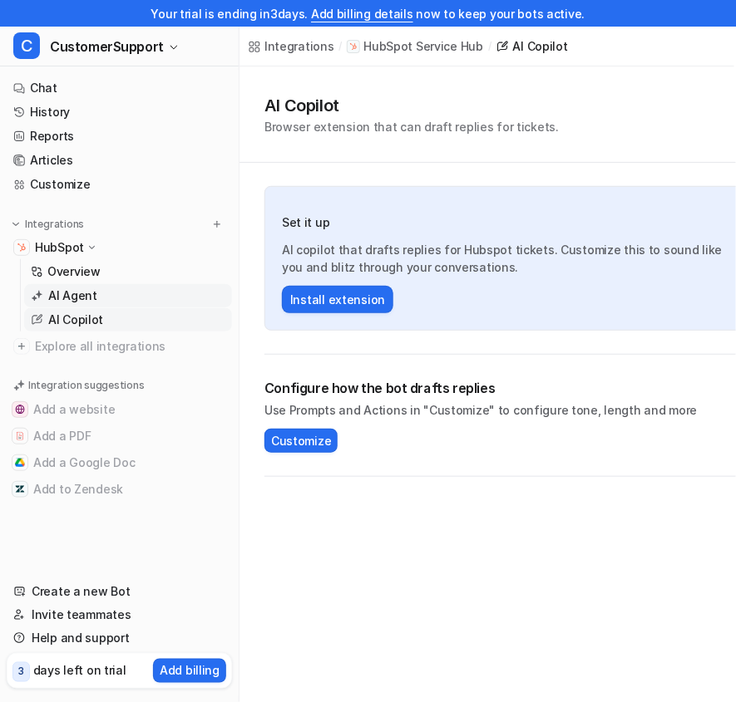
click at [102, 299] on link "AI Agent" at bounding box center [128, 295] width 208 height 23
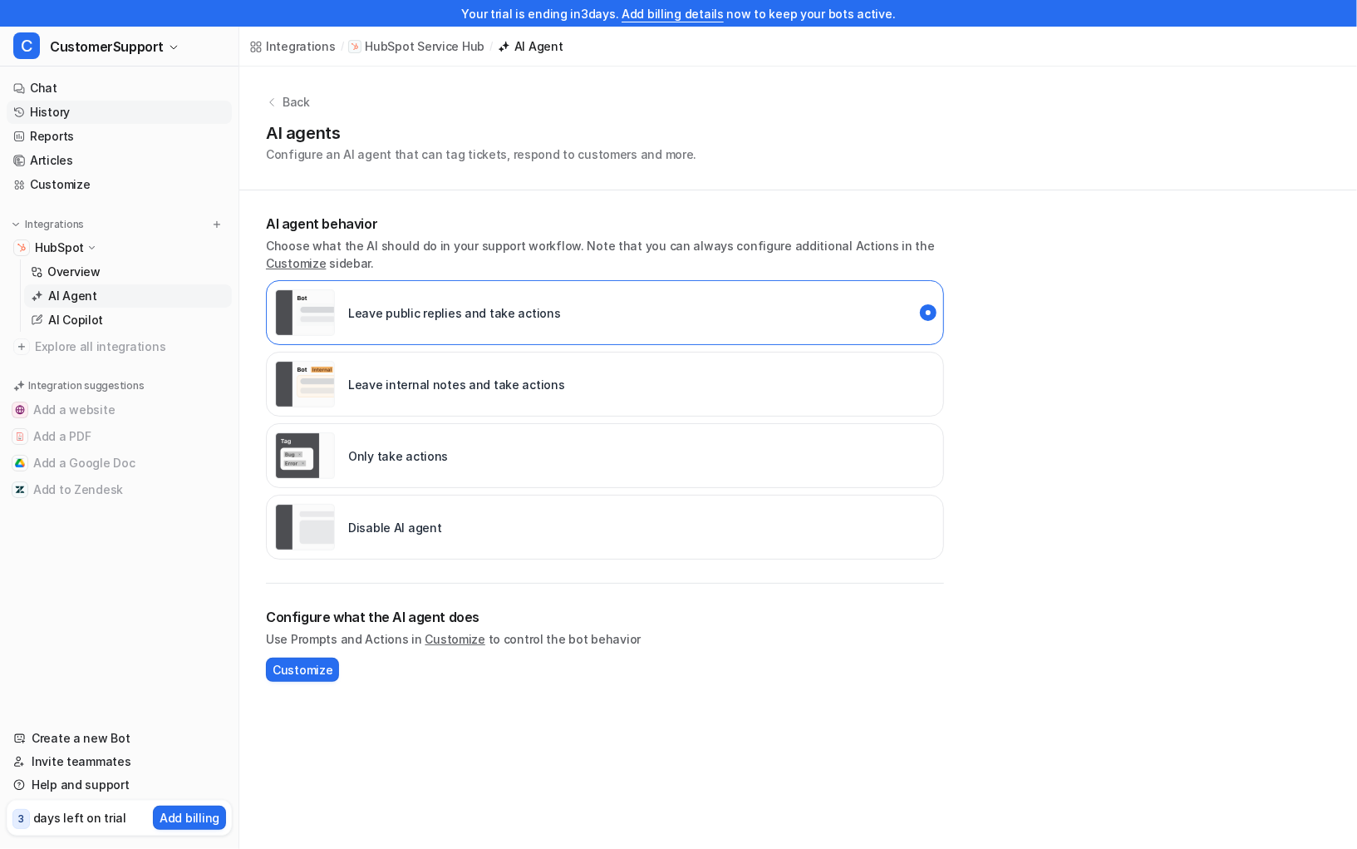
click at [81, 115] on link "History" at bounding box center [119, 112] width 225 height 23
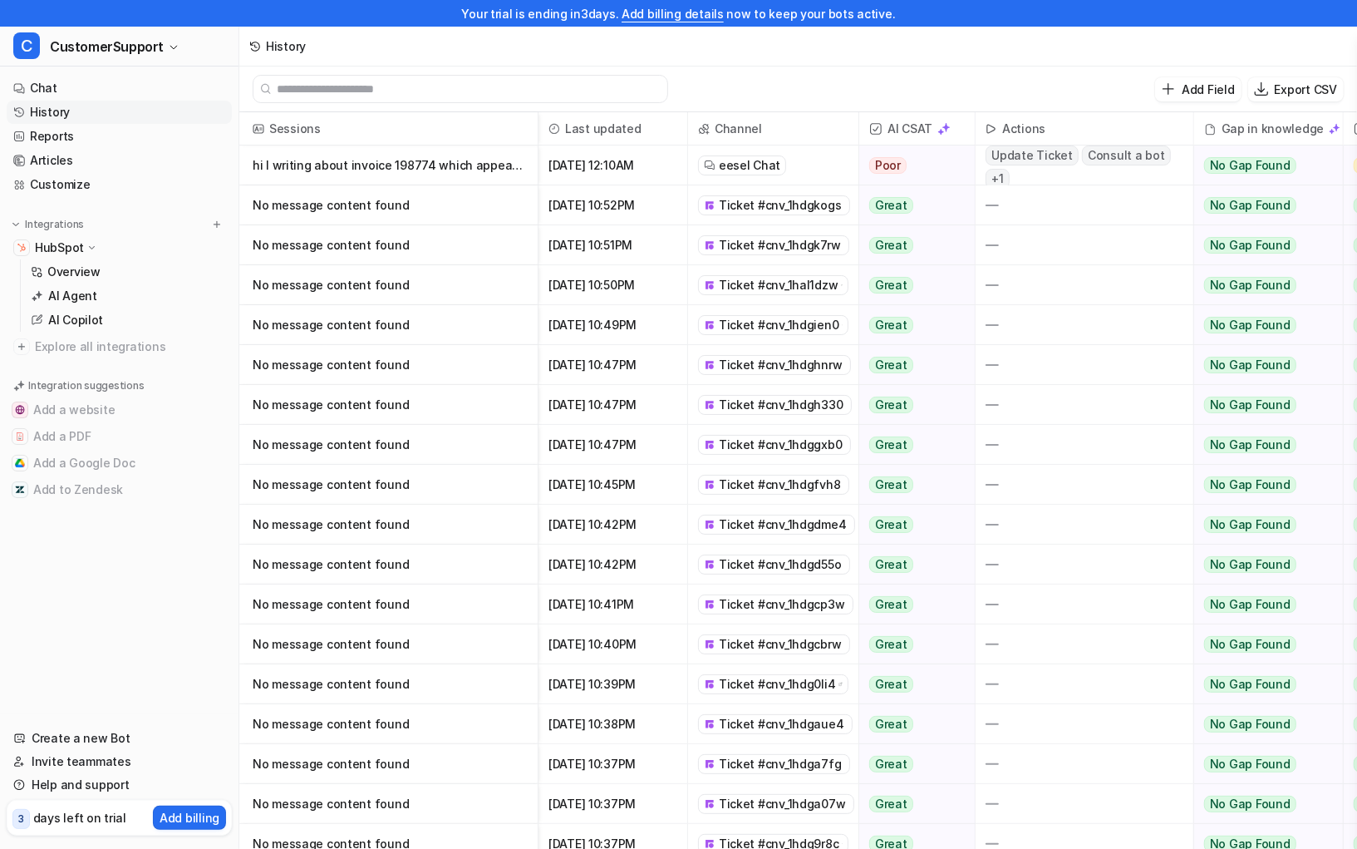
click at [427, 448] on p "No message content found" at bounding box center [389, 445] width 272 height 40
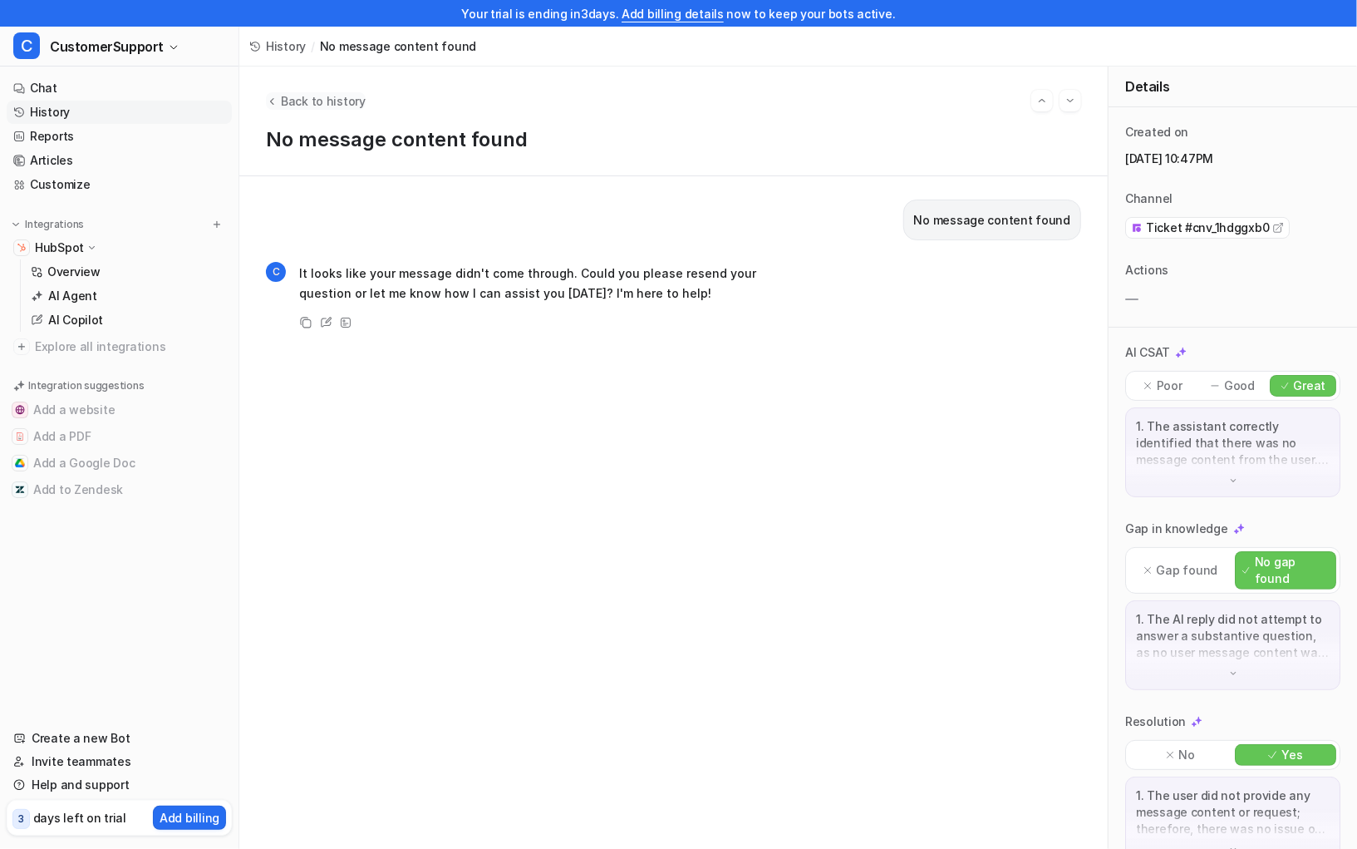
click at [276, 103] on icon "Back to history" at bounding box center [272, 101] width 12 height 12
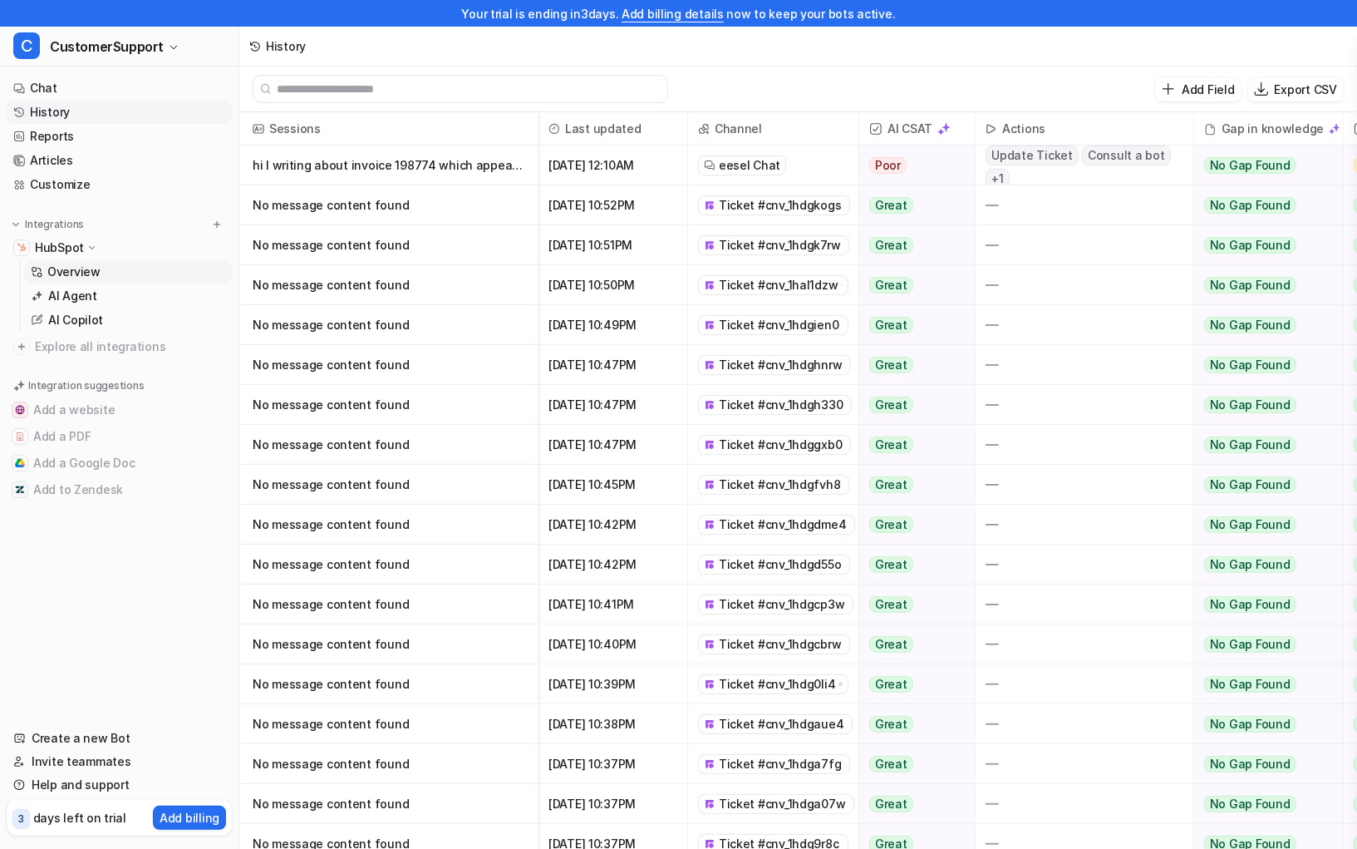
click at [111, 271] on link "Overview" at bounding box center [128, 271] width 208 height 23
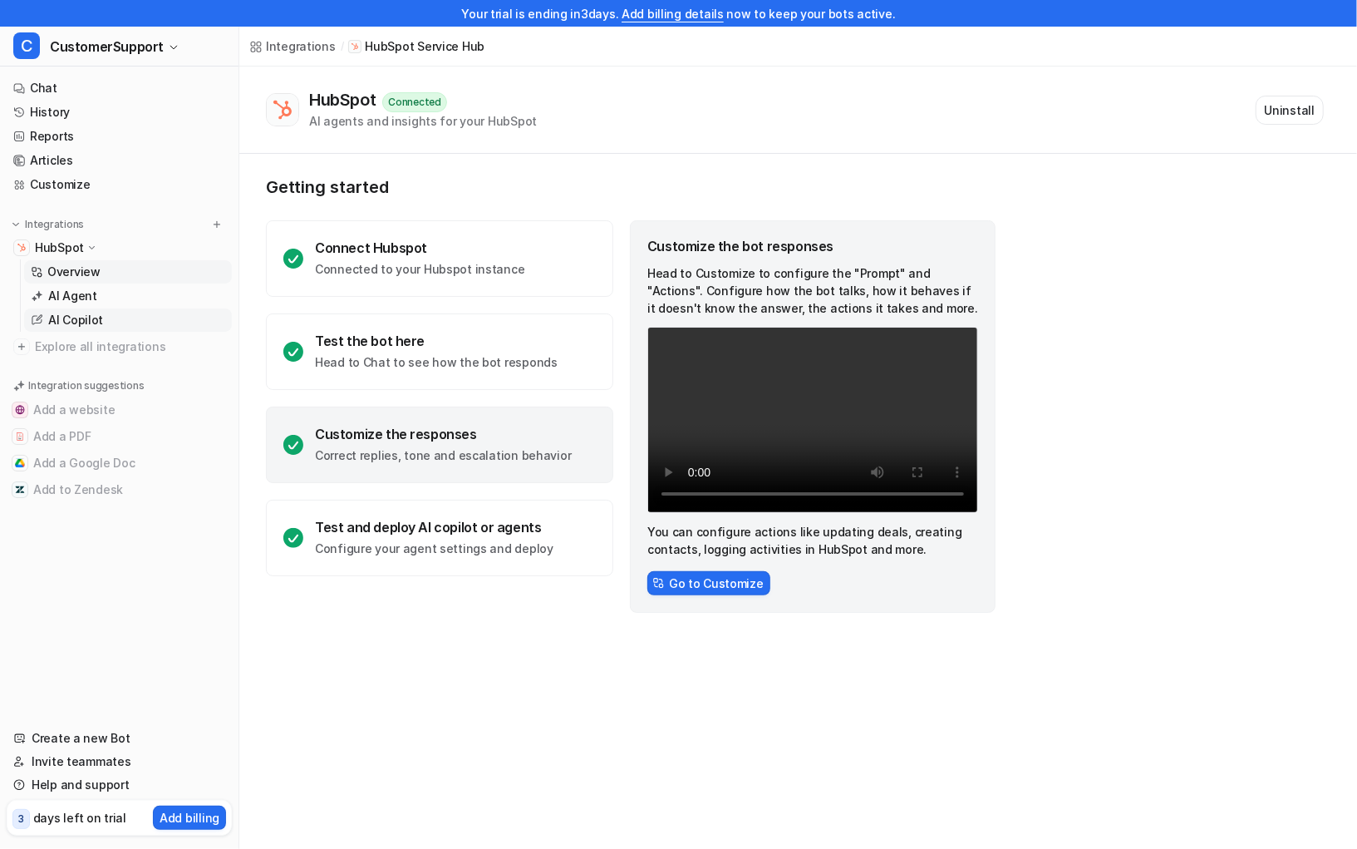
click at [94, 322] on p "AI Copilot" at bounding box center [75, 320] width 55 height 17
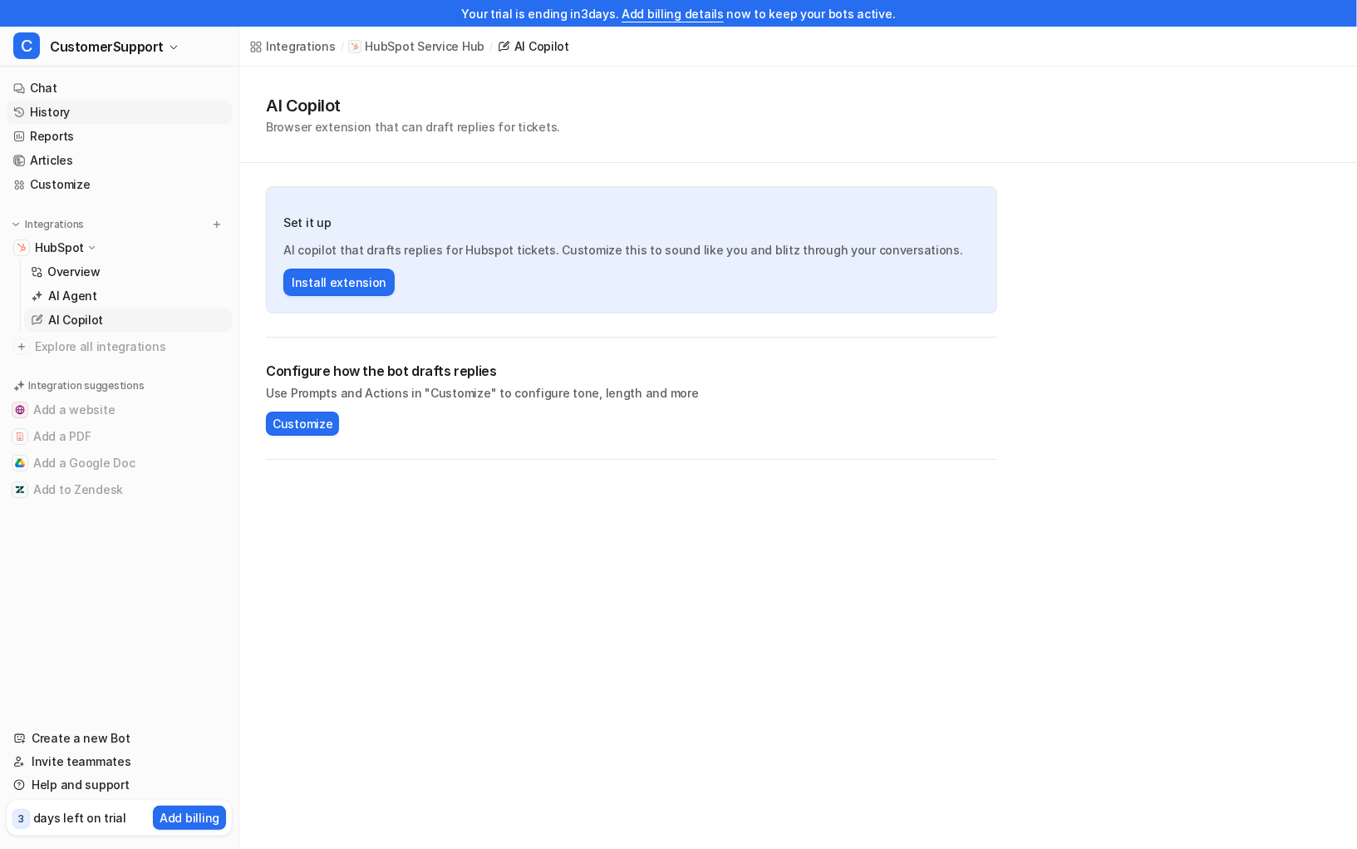
click at [105, 111] on link "History" at bounding box center [119, 112] width 225 height 23
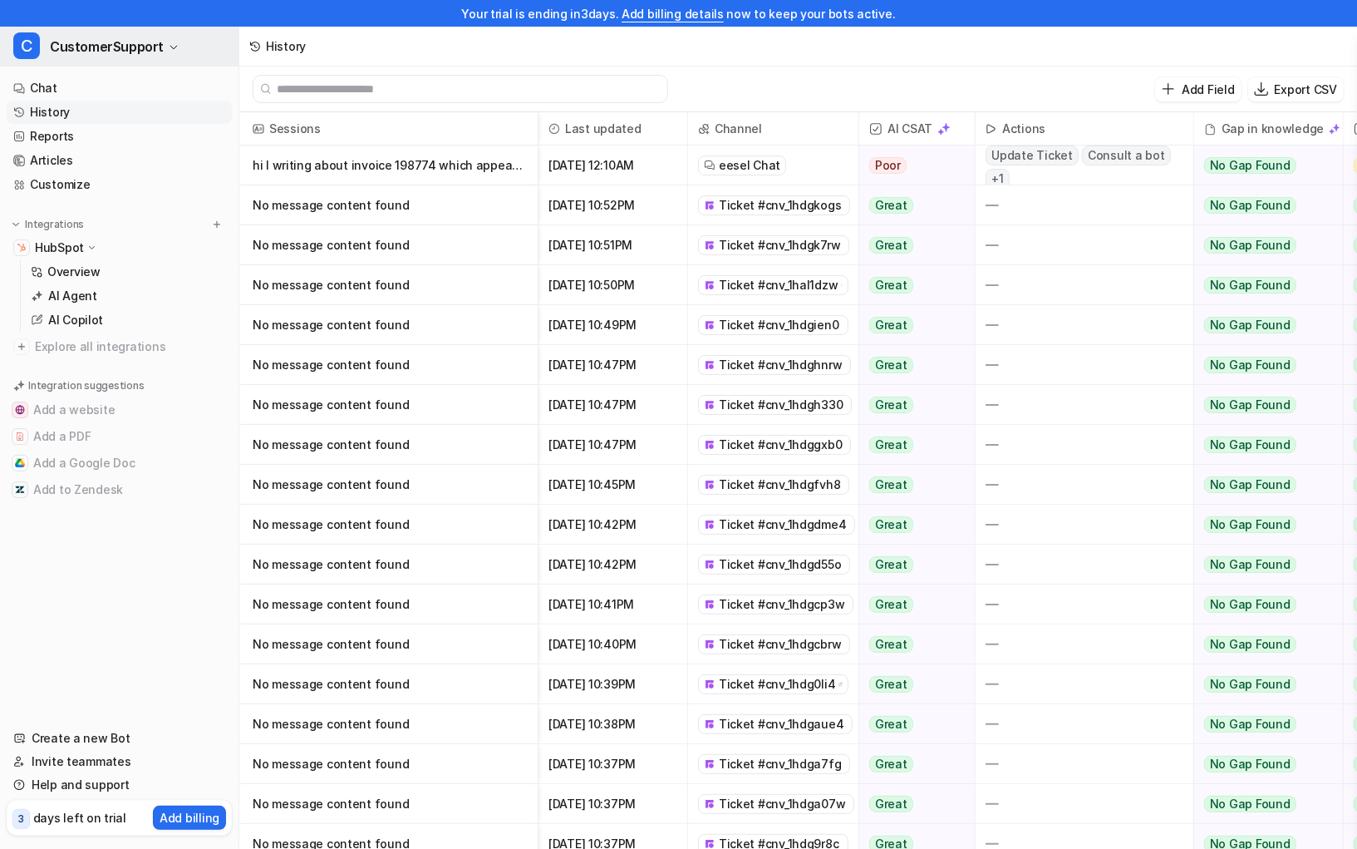
click at [194, 58] on button "C CustomerSupport" at bounding box center [119, 47] width 239 height 40
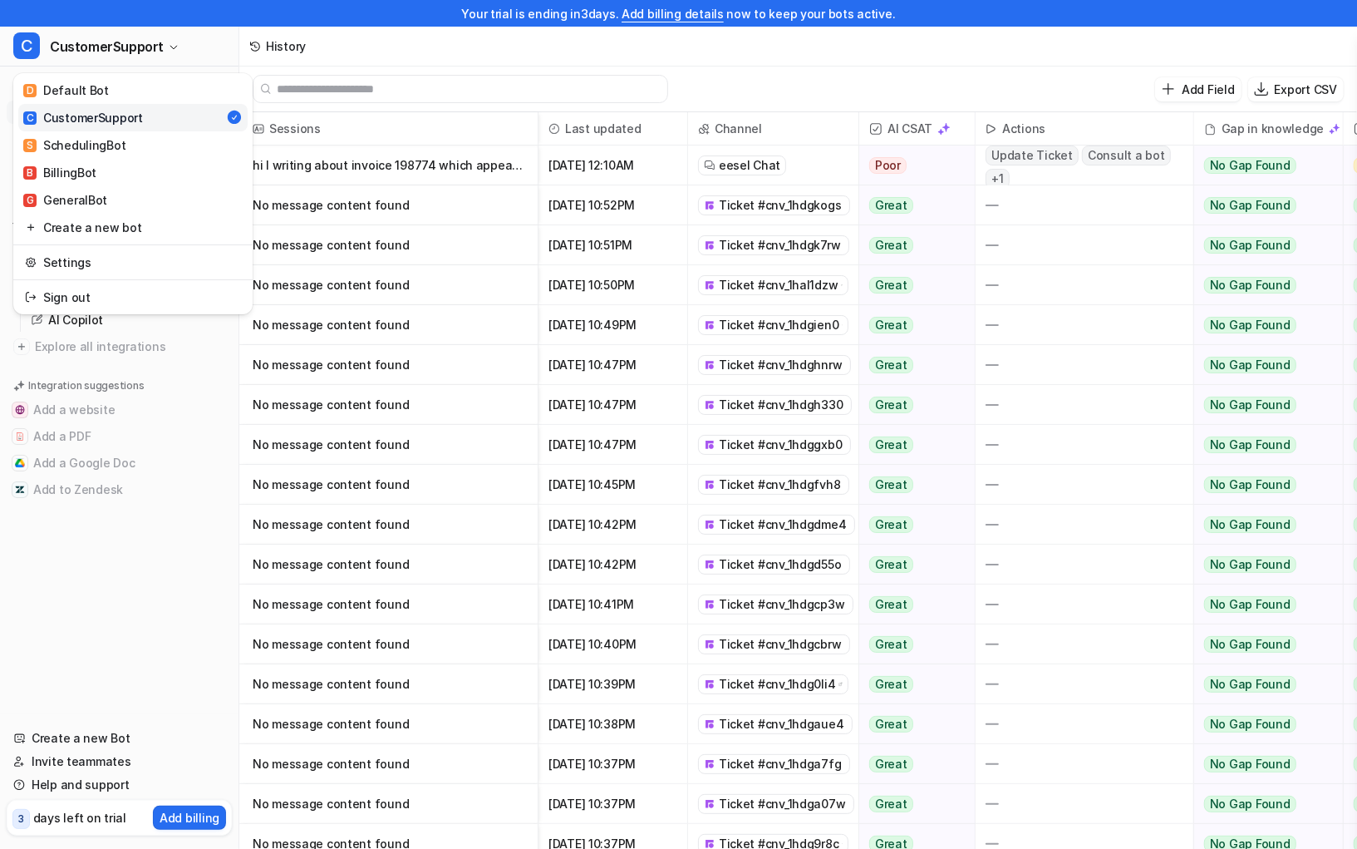
click at [735, 160] on div "Your trial is ending in 3 days. Add billing details now to keep your bots activ…" at bounding box center [678, 424] width 1357 height 849
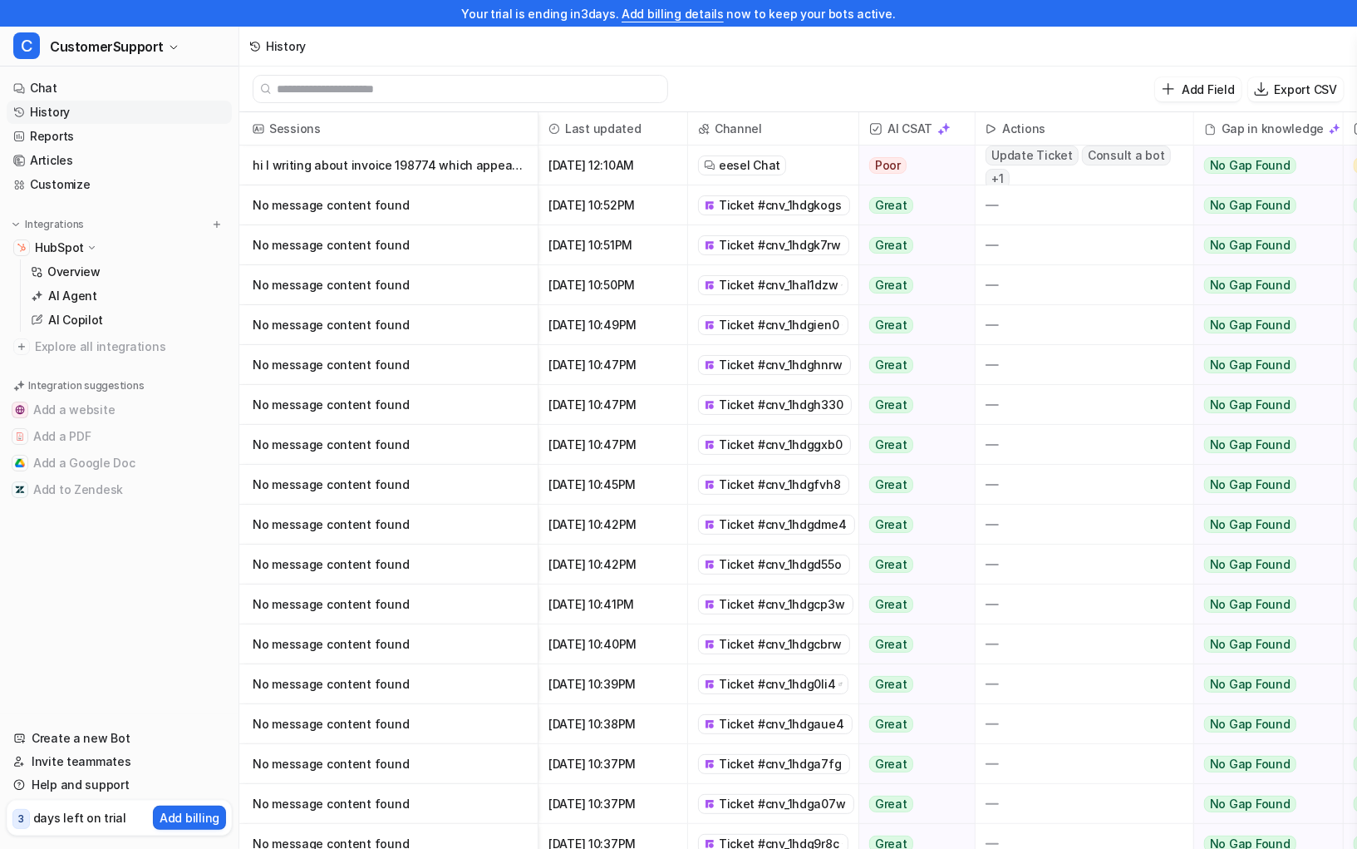
click at [459, 174] on p "hi I writing about invoice 198774 which appears to be in the wrong amount. Plea" at bounding box center [389, 165] width 272 height 40
click at [453, 158] on p "hi I writing about invoice 198774 which appears to be in the wrong amount. Plea" at bounding box center [389, 165] width 272 height 40
click at [455, 158] on p "hi I writing about invoice 198774 which appears to be in the wrong amount. Plea" at bounding box center [389, 165] width 272 height 40
click at [390, 166] on p "hi I writing about invoice 198774 which appears to be in the wrong amount. Plea" at bounding box center [389, 165] width 272 height 40
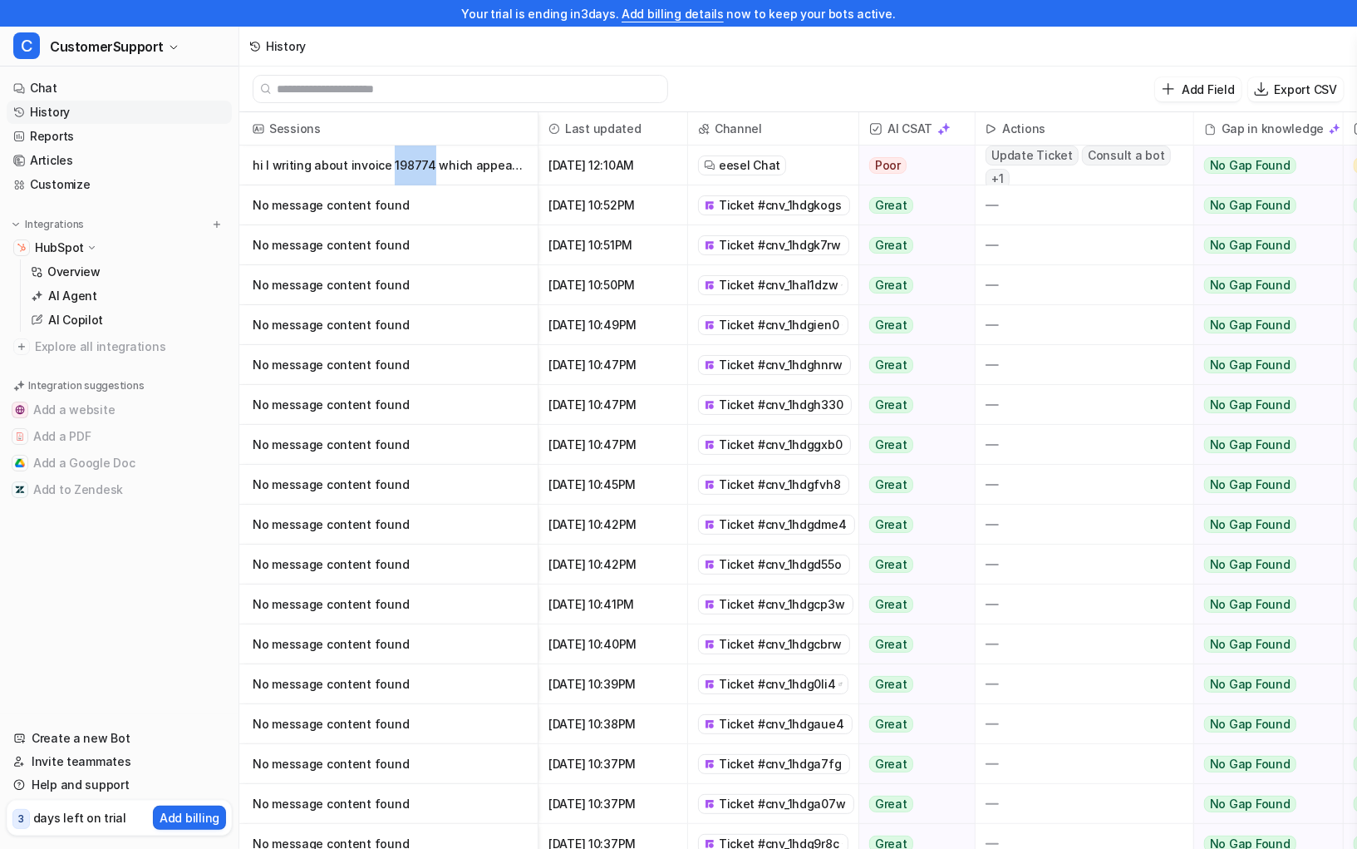
click at [390, 166] on p "hi I writing about invoice 198774 which appears to be in the wrong amount. Plea" at bounding box center [389, 165] width 272 height 40
click at [288, 157] on p "hi I writing about invoice 198774 which appears to be in the wrong amount. Plea" at bounding box center [389, 165] width 272 height 40
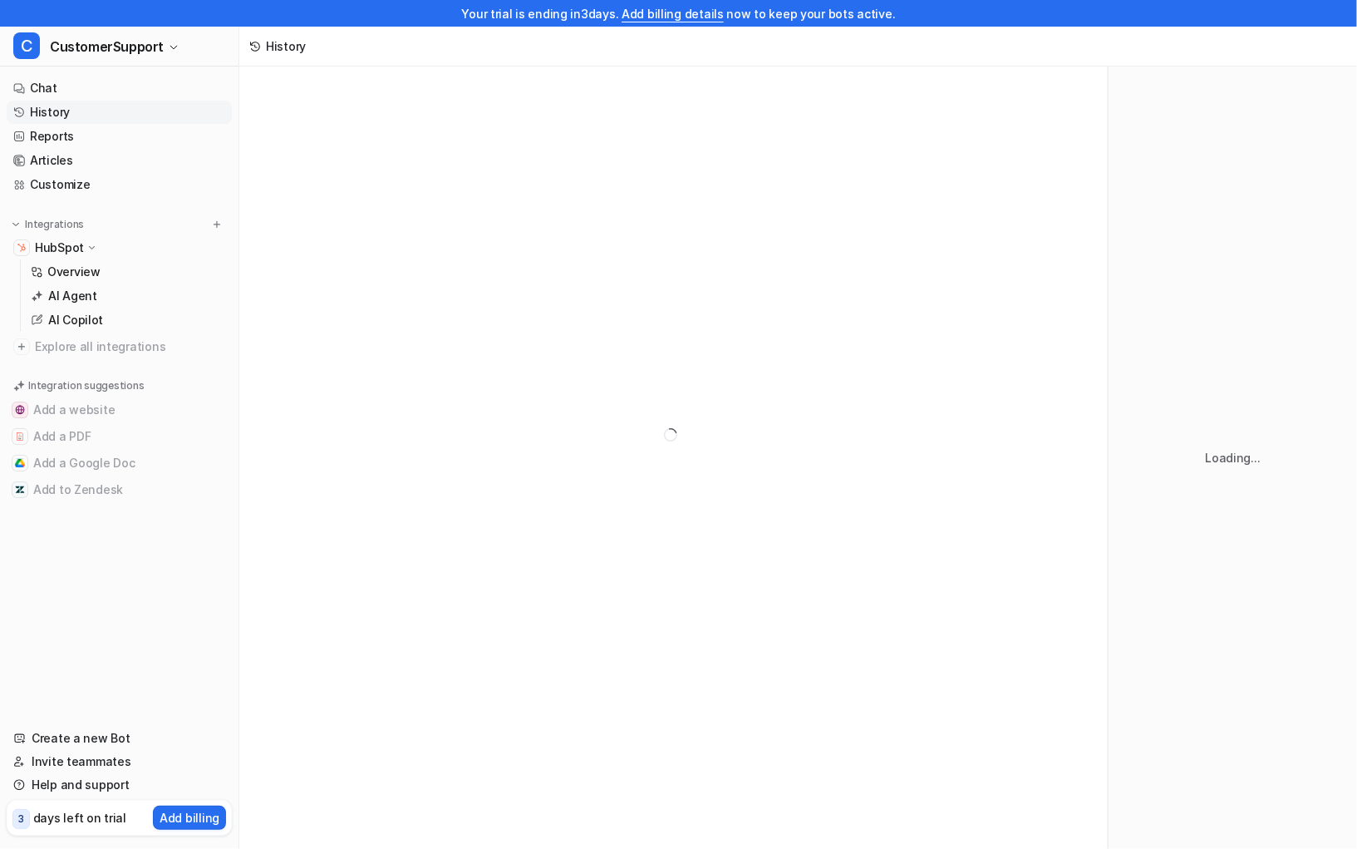
click at [411, 169] on div at bounding box center [673, 434] width 869 height 736
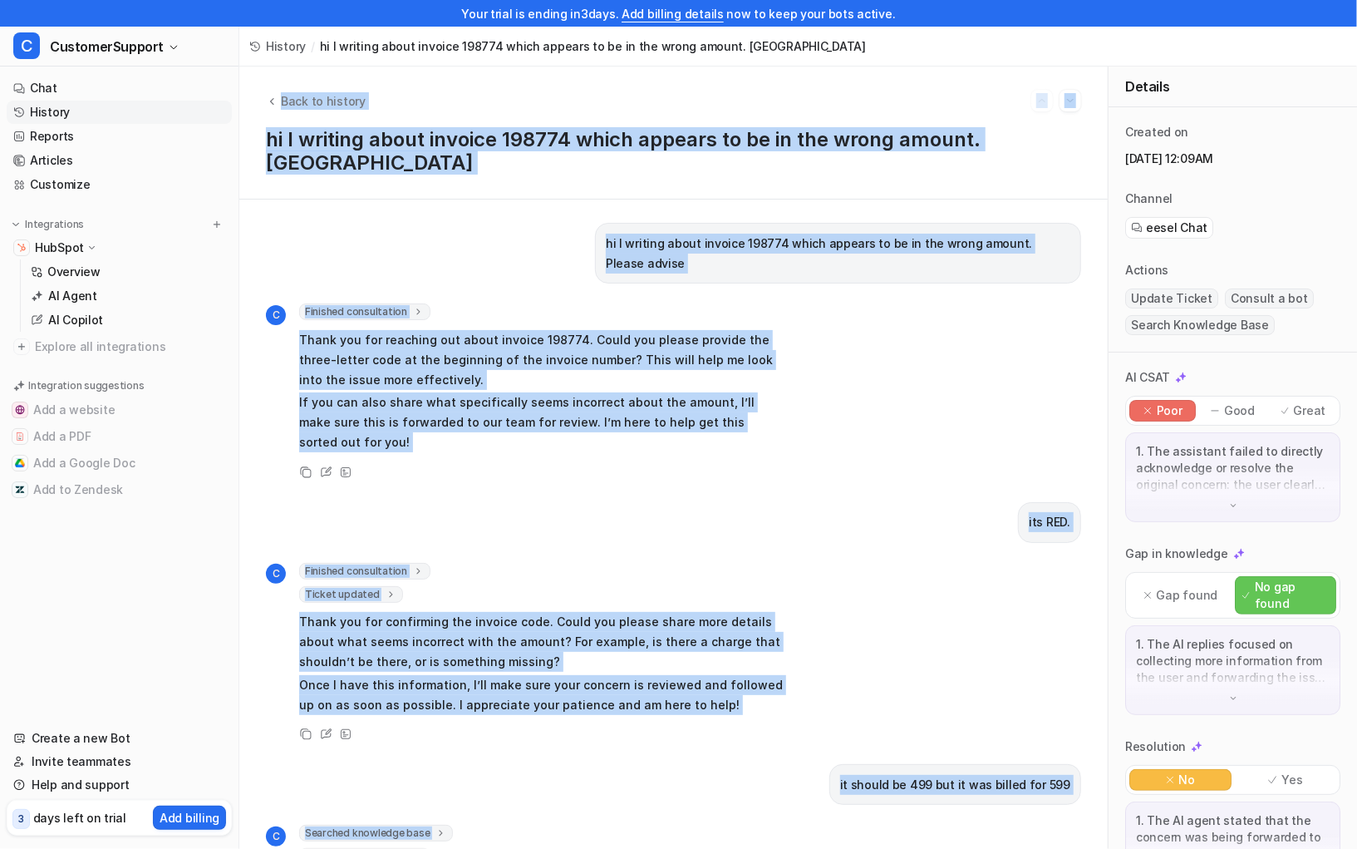
click at [492, 392] on p "If you can also share what specifically seems incorrect about the amount, I’ll …" at bounding box center [542, 422] width 486 height 60
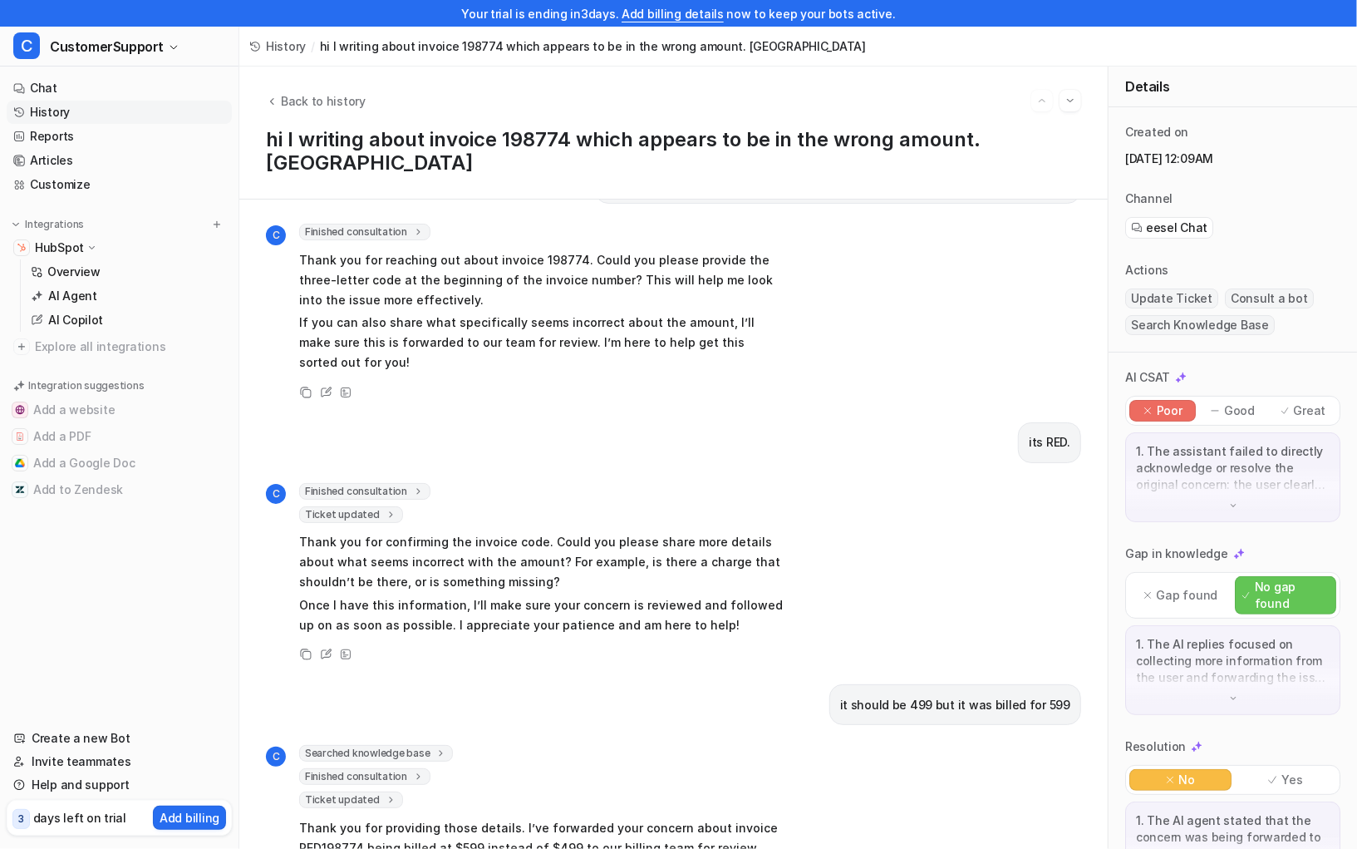
scroll to position [149, 0]
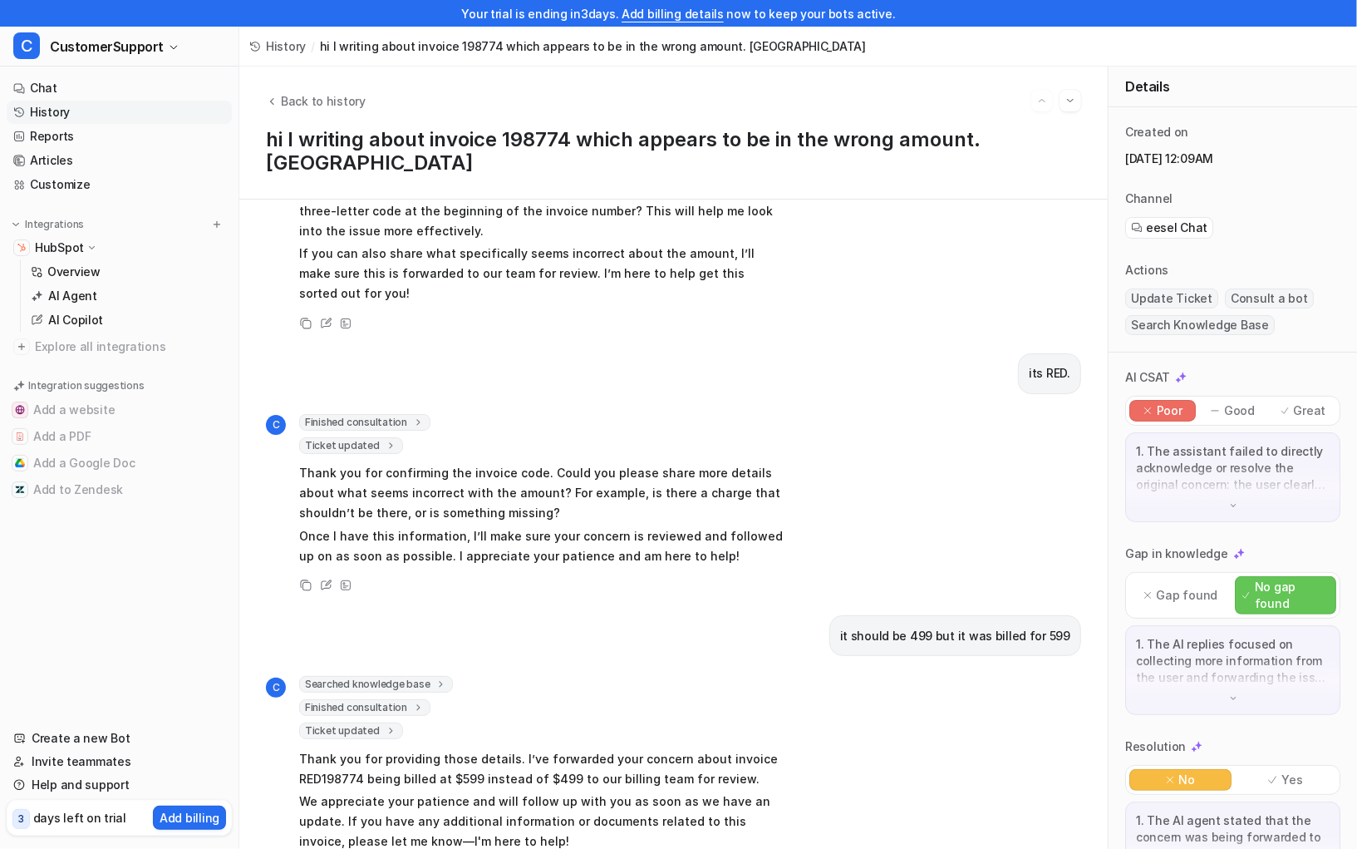
click at [365, 437] on span "Ticket updated" at bounding box center [351, 445] width 104 height 17
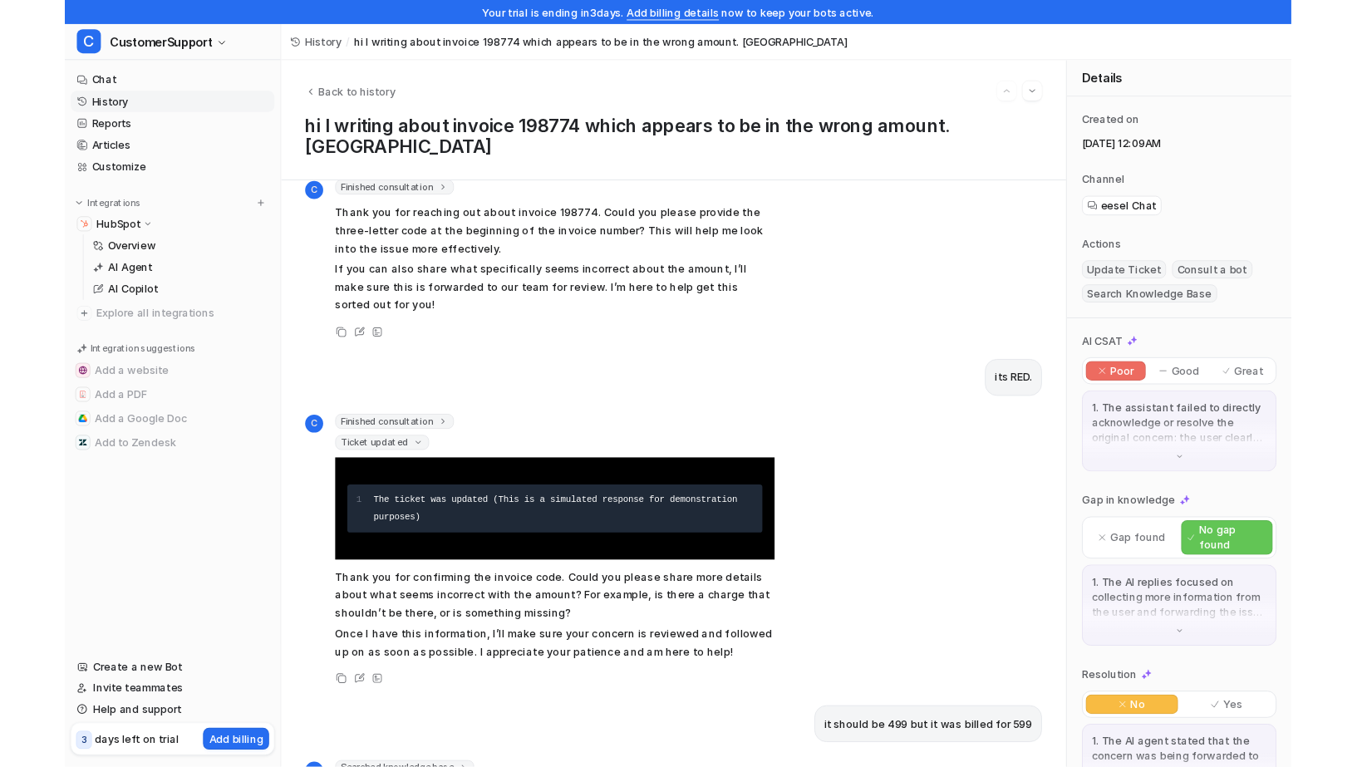
scroll to position [0, 0]
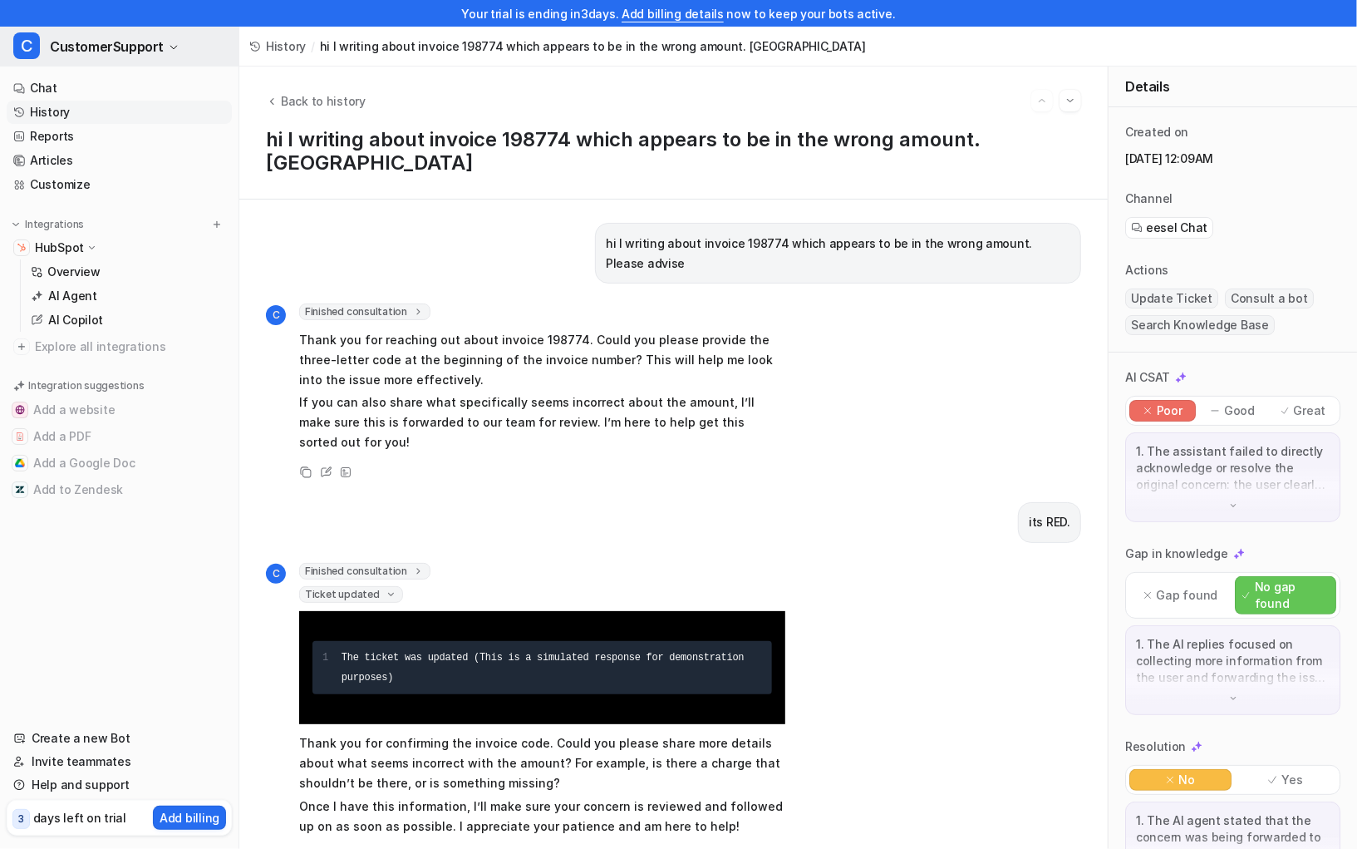
click at [132, 42] on span "CustomerSupport" at bounding box center [107, 46] width 114 height 23
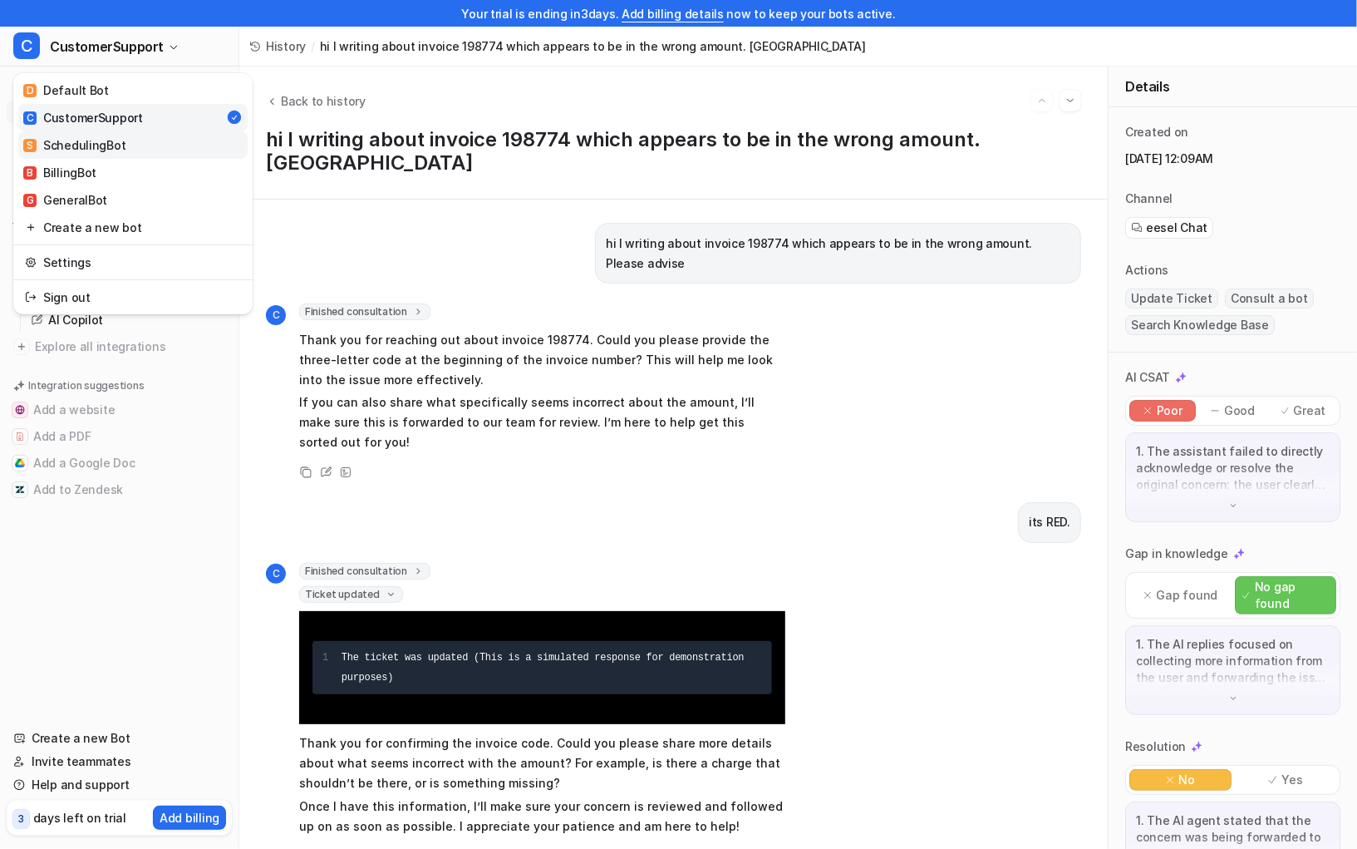
click at [118, 150] on div "S SchedulingBot" at bounding box center [74, 144] width 102 height 17
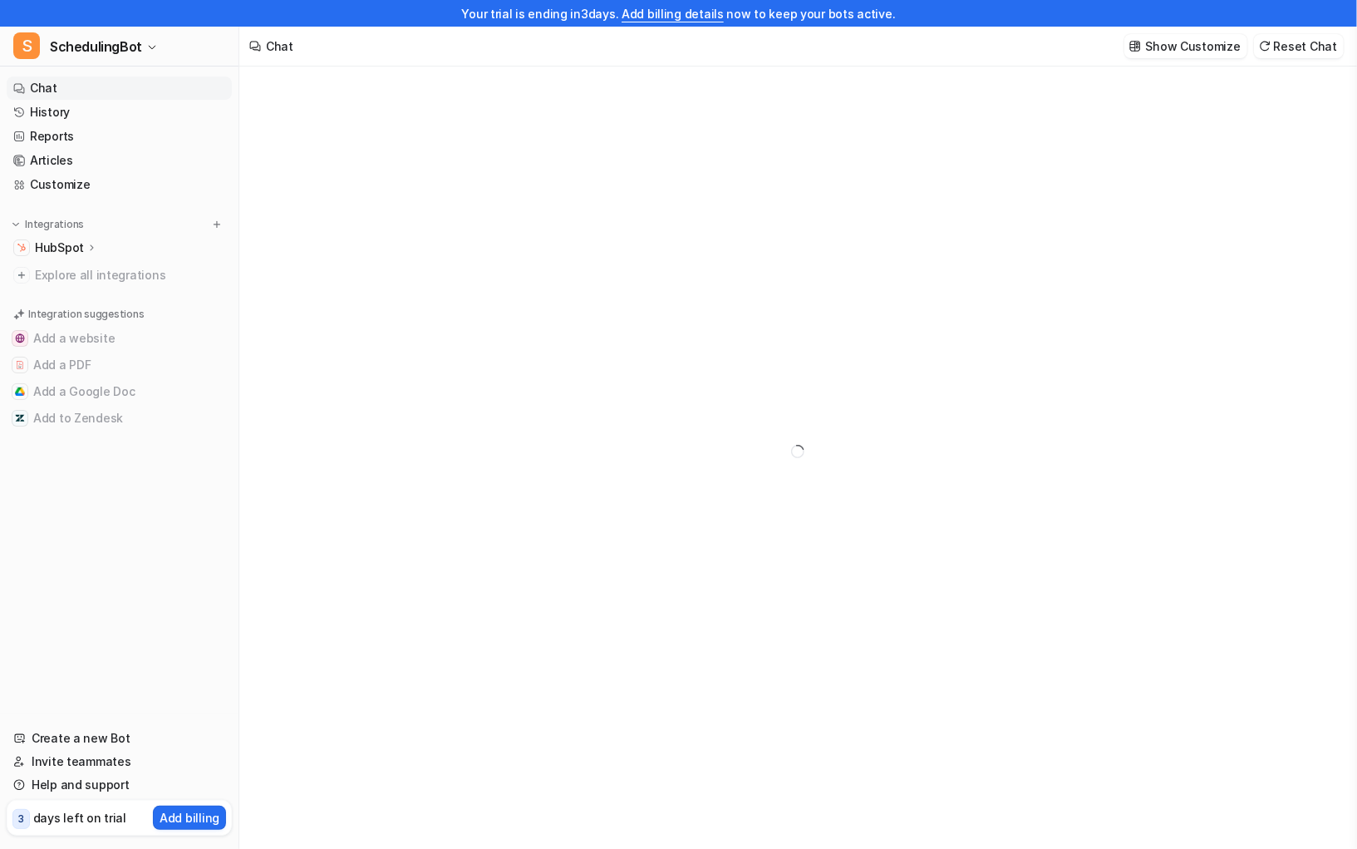
type textarea "**********"
click at [84, 180] on link "Customize" at bounding box center [119, 184] width 225 height 23
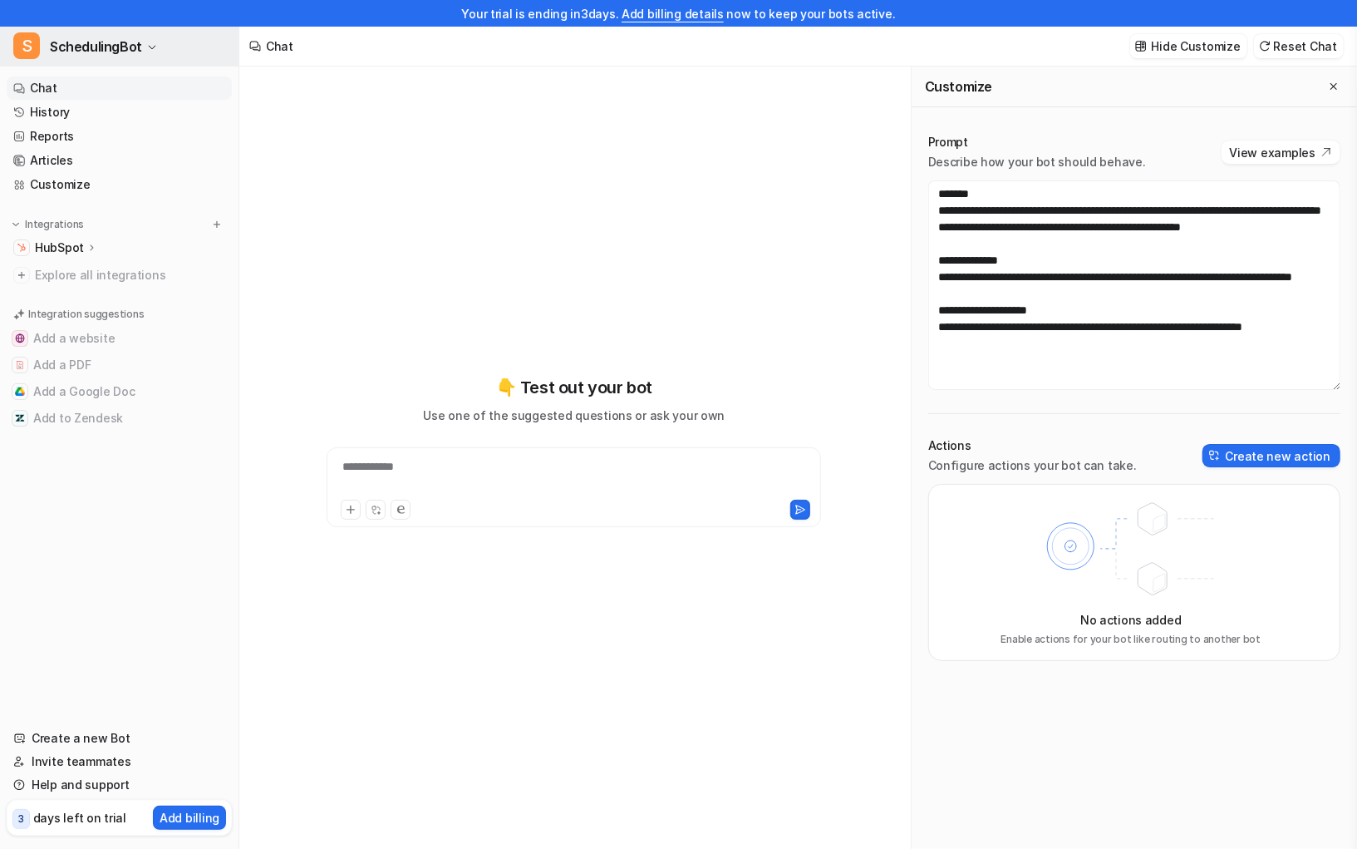
click at [113, 57] on span "SchedulingBot" at bounding box center [96, 46] width 92 height 23
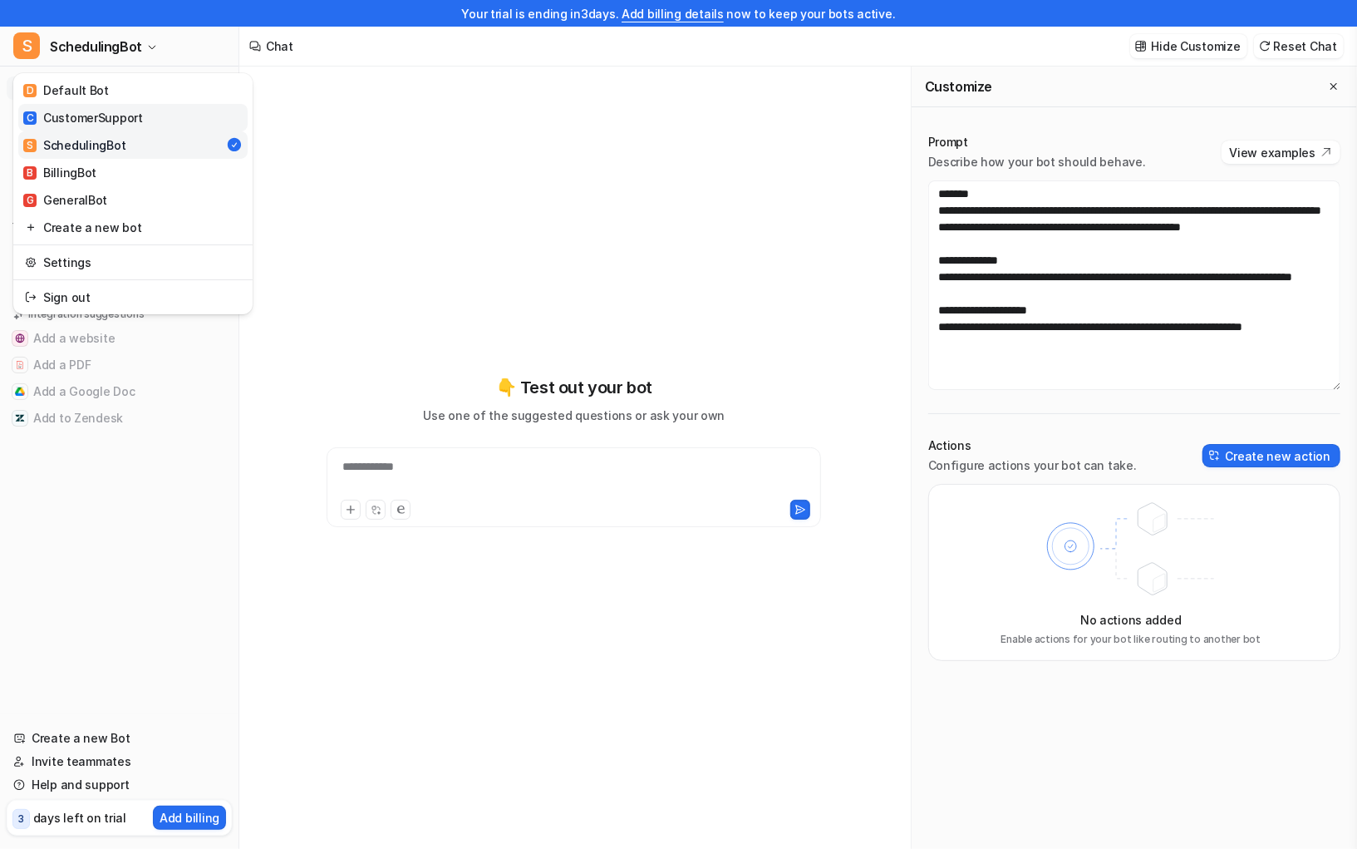
click at [121, 124] on div "C CustomerSupport" at bounding box center [83, 117] width 120 height 17
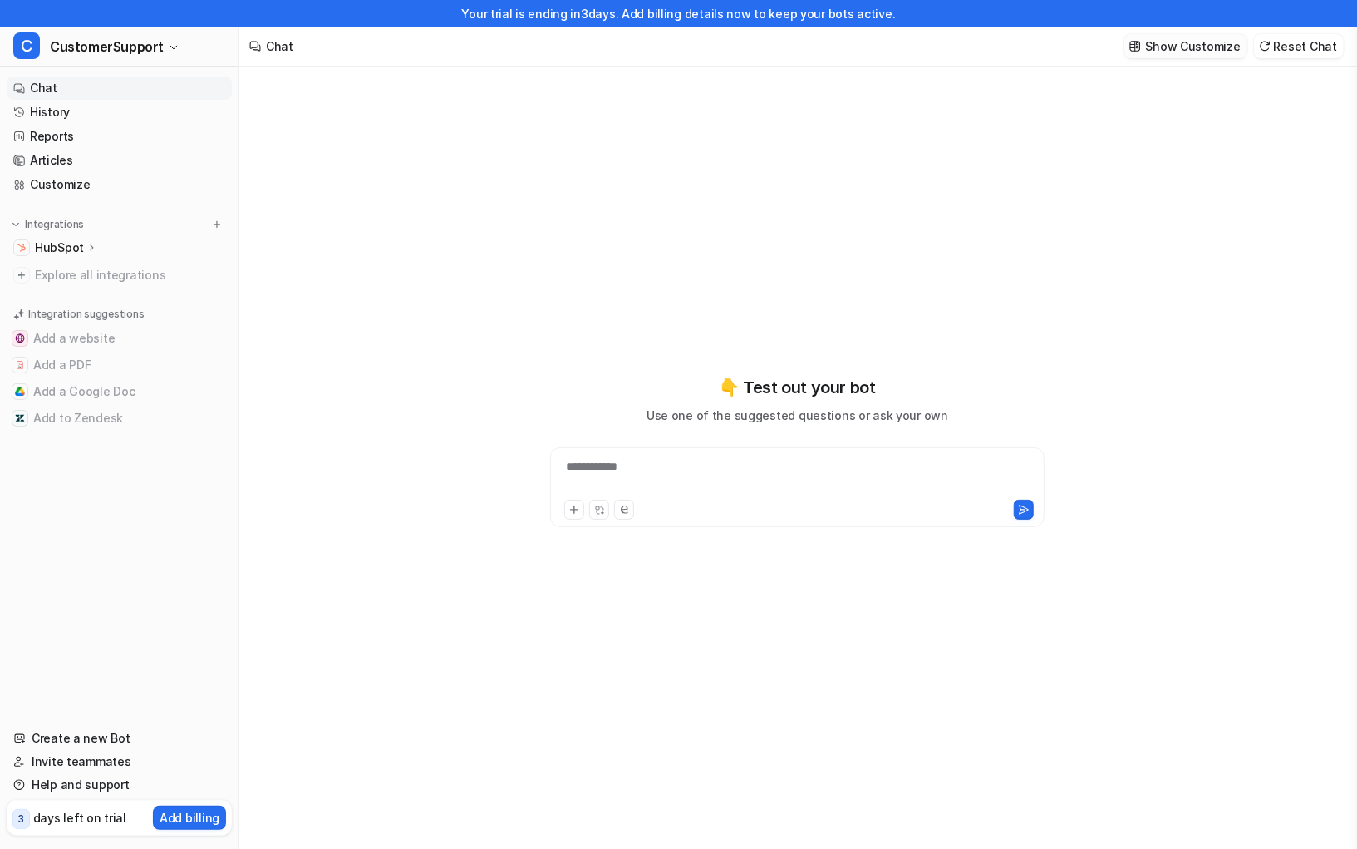
click at [735, 50] on p "Show Customize" at bounding box center [1193, 45] width 95 height 17
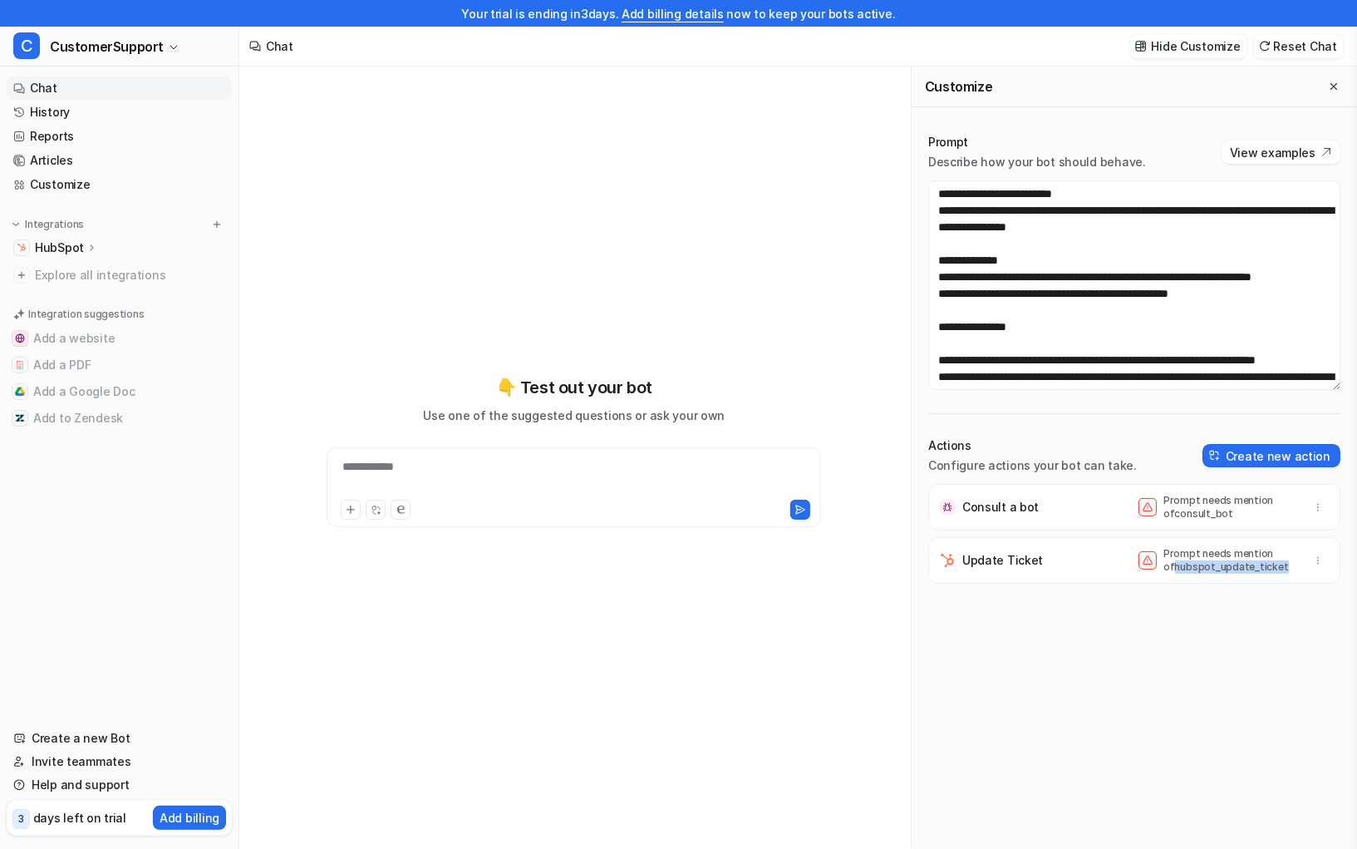
drag, startPoint x: 1163, startPoint y: 570, endPoint x: 1270, endPoint y: 569, distance: 107.2
click at [735, 570] on div "Prompt needs mention of hubspot_update_ticket" at bounding box center [1218, 560] width 158 height 27
click at [735, 293] on textarea at bounding box center [1134, 284] width 412 height 209
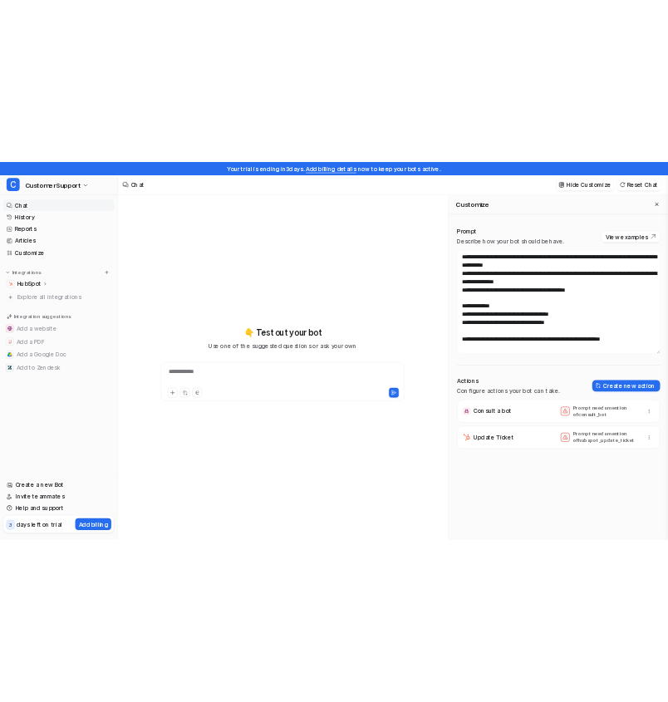
scroll to position [948, 0]
